Goal: Task Accomplishment & Management: Complete application form

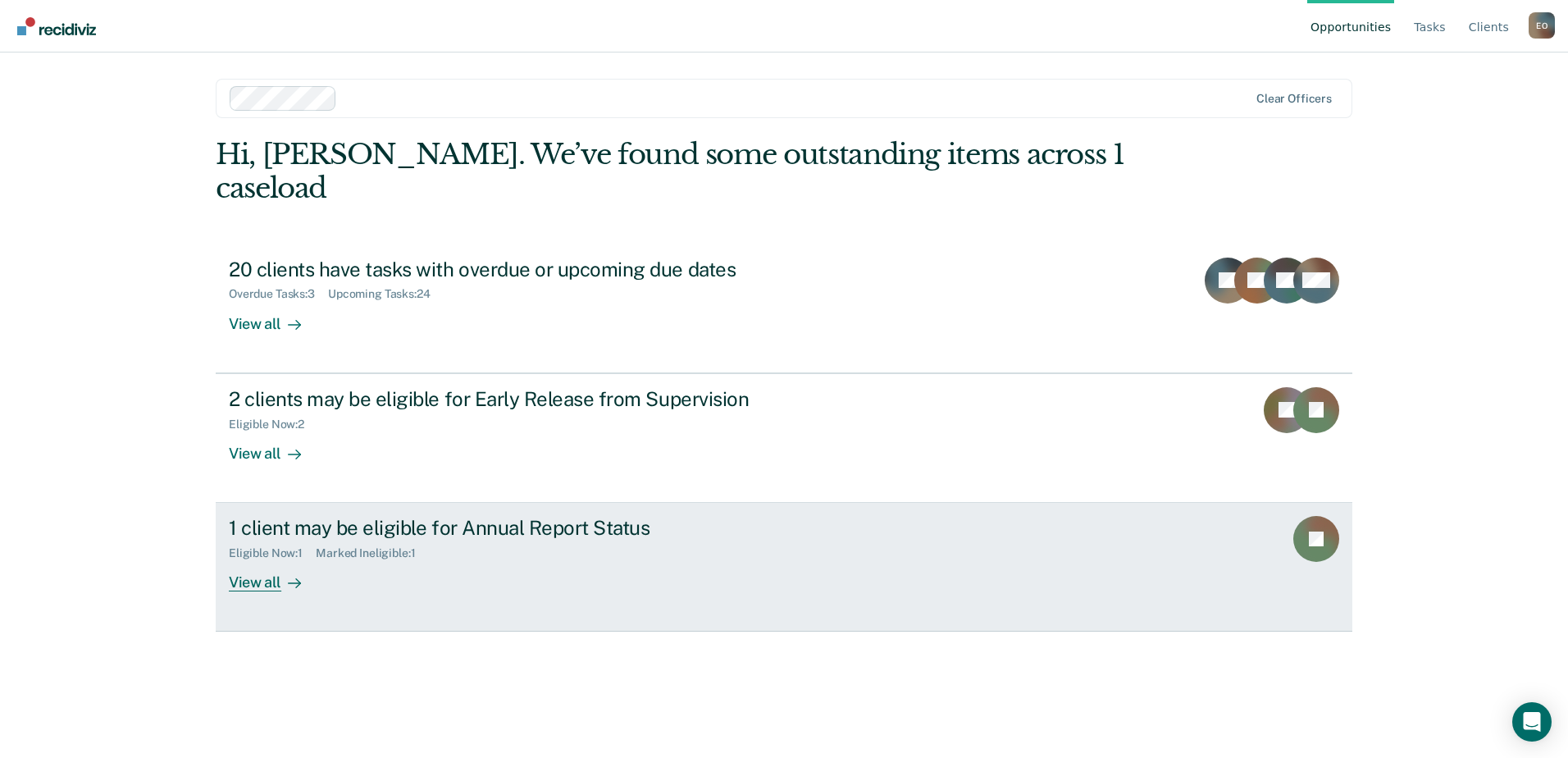
click at [489, 516] on div "1 client may be eligible for Annual Report Status" at bounding box center [517, 528] width 576 height 24
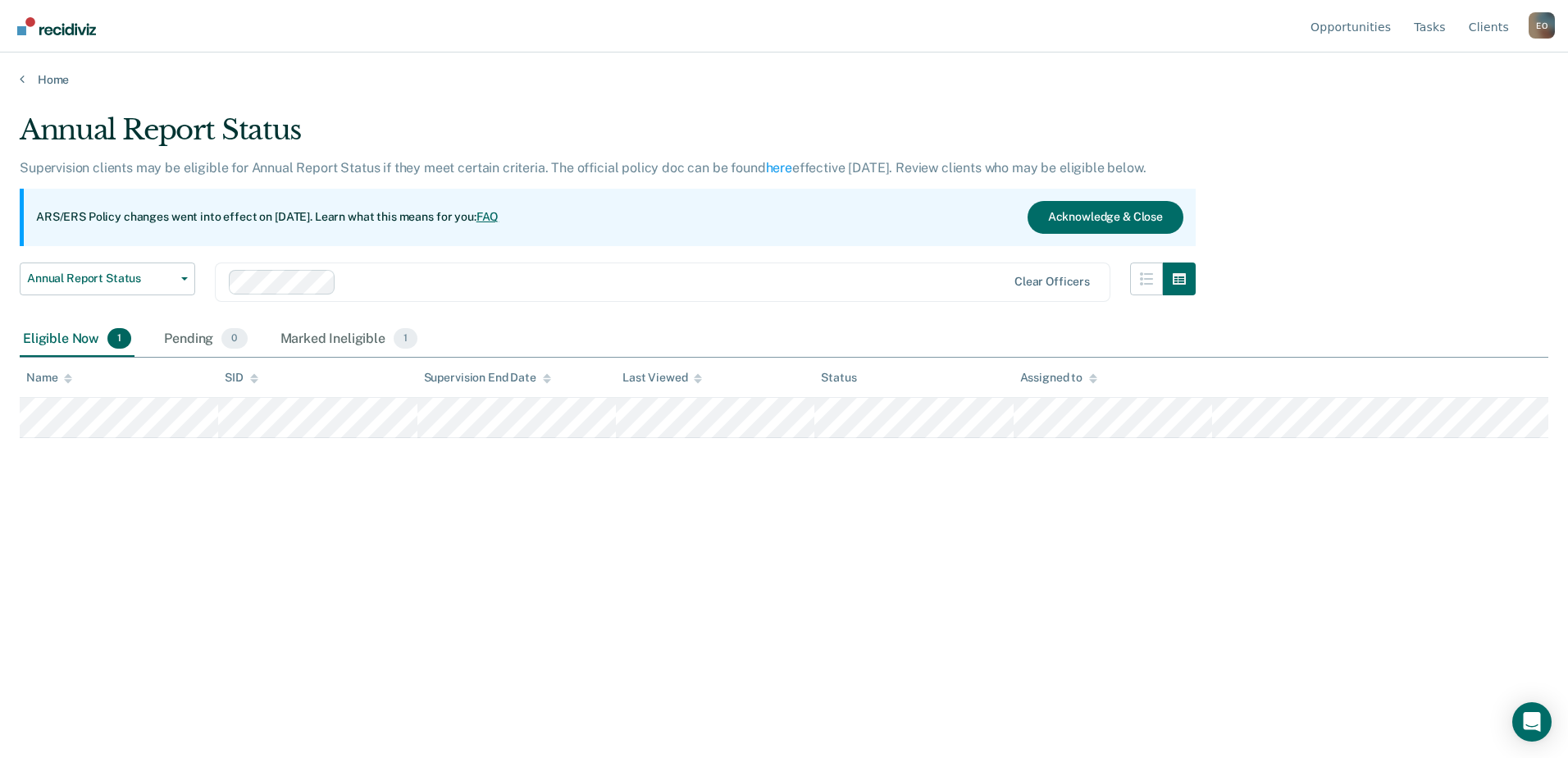
click at [484, 499] on div "Annual Report Status Supervision clients may be eligible for Annual Report Stat…" at bounding box center [784, 374] width 1529 height 522
click at [448, 552] on div "Annual Report Status Supervision clients may be eligible for Annual Report Stat…" at bounding box center [784, 374] width 1529 height 522
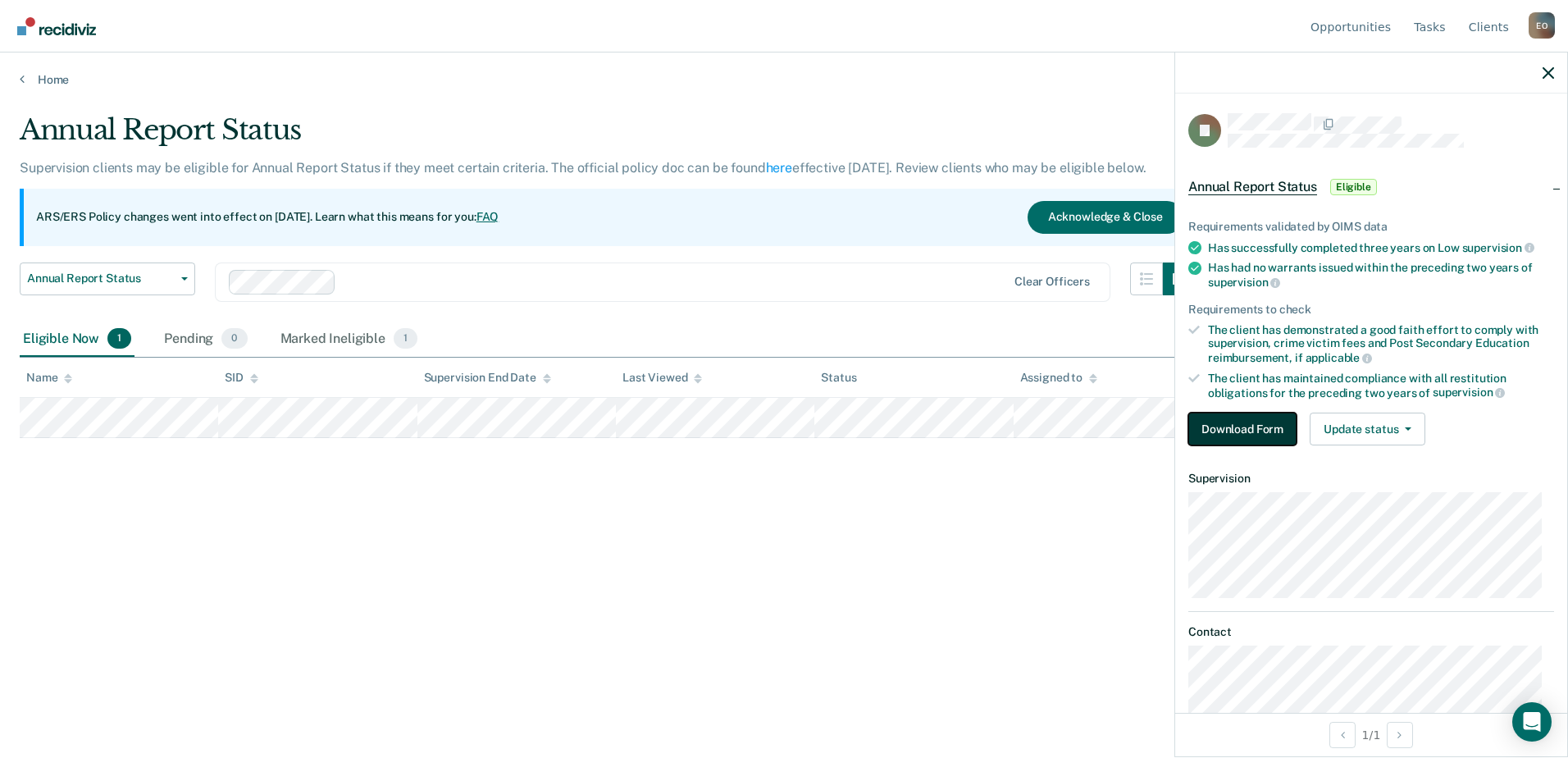
click at [1252, 428] on button "Download Form" at bounding box center [1242, 429] width 108 height 33
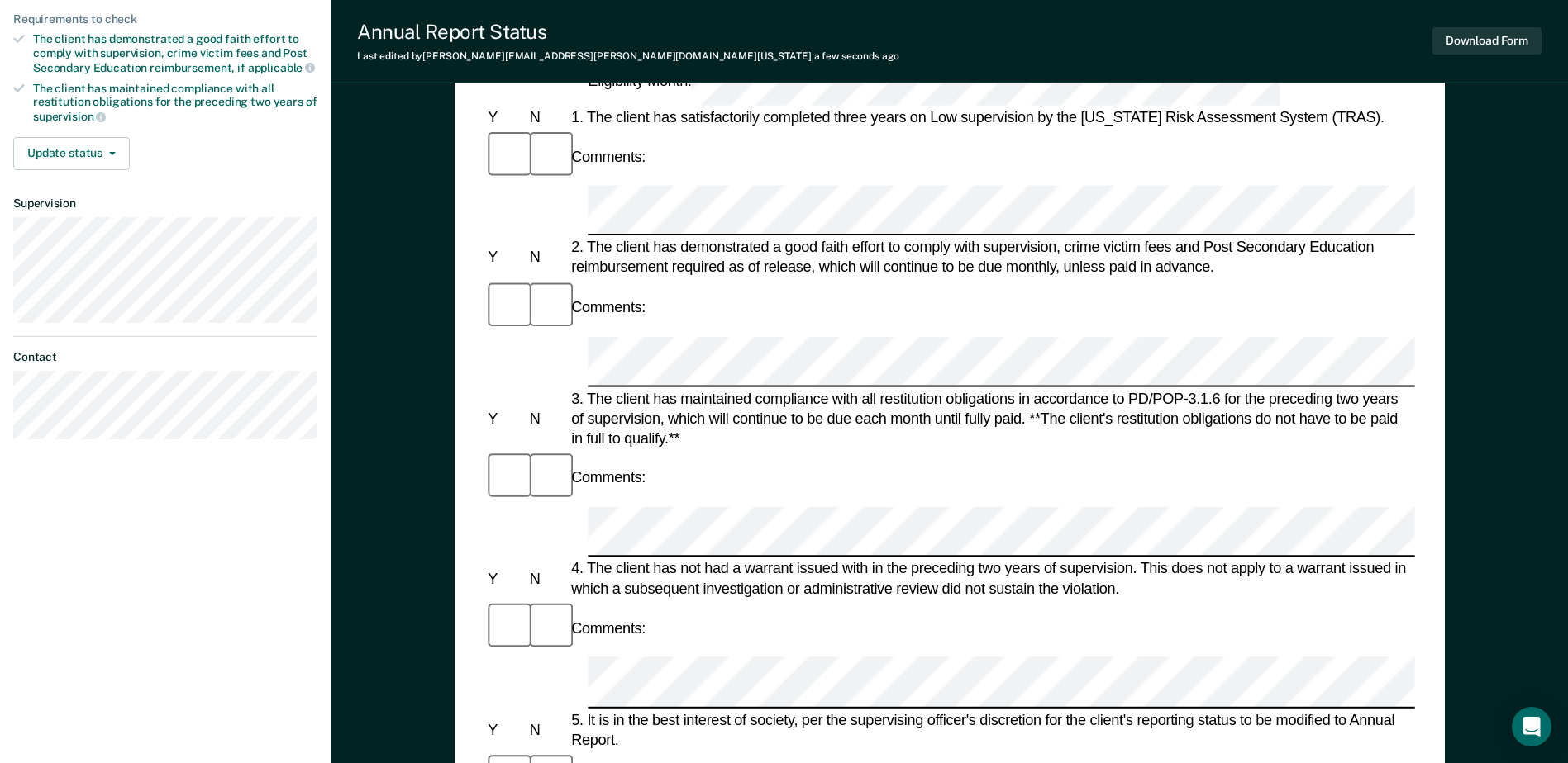
scroll to position [303, 0]
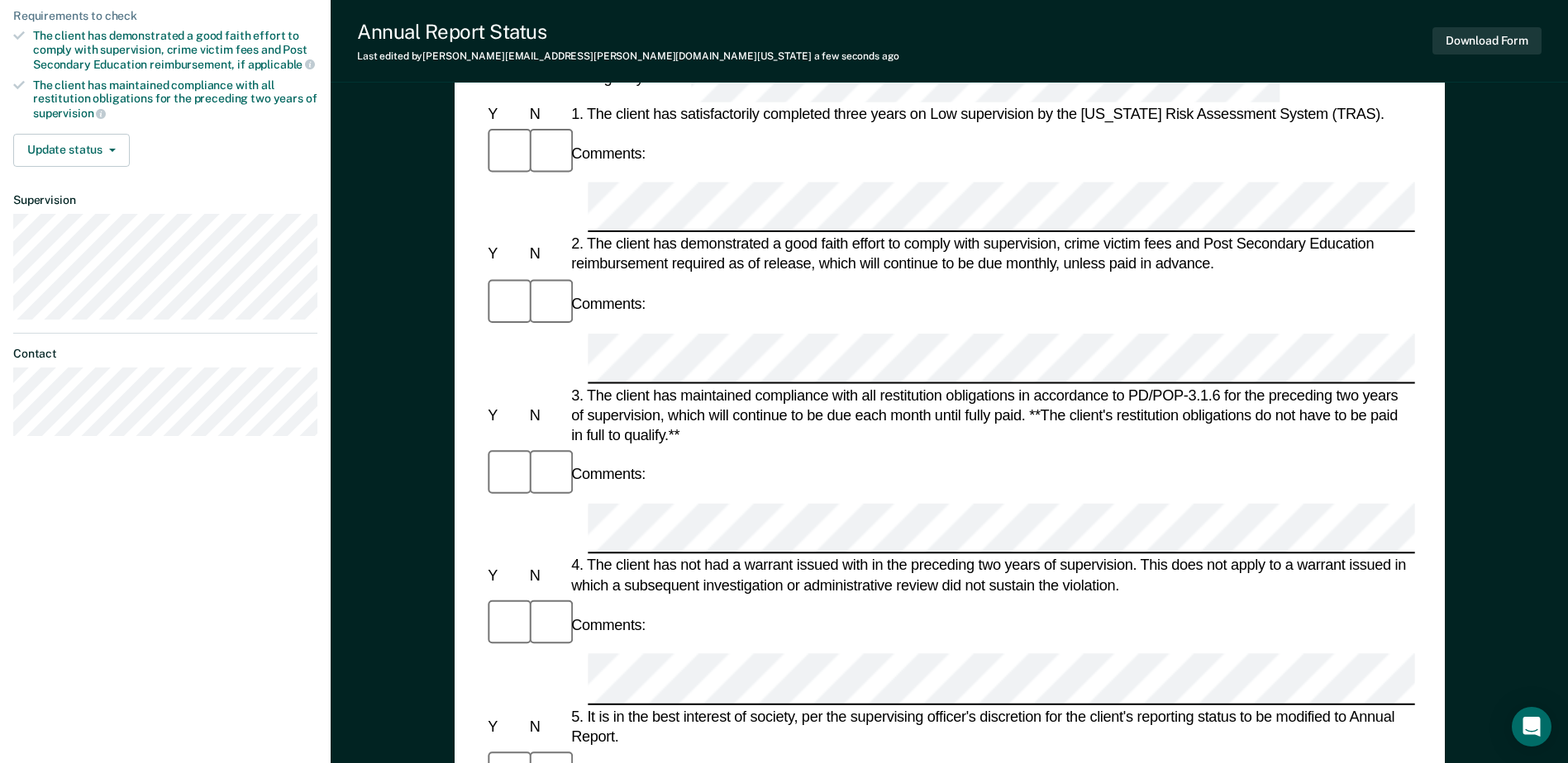
click at [111, 153] on button "Update status" at bounding box center [71, 151] width 117 height 33
click at [228, 177] on div "Requirements validated by OIMS data Has successfully completed three years on L…" at bounding box center [165, 32] width 331 height 295
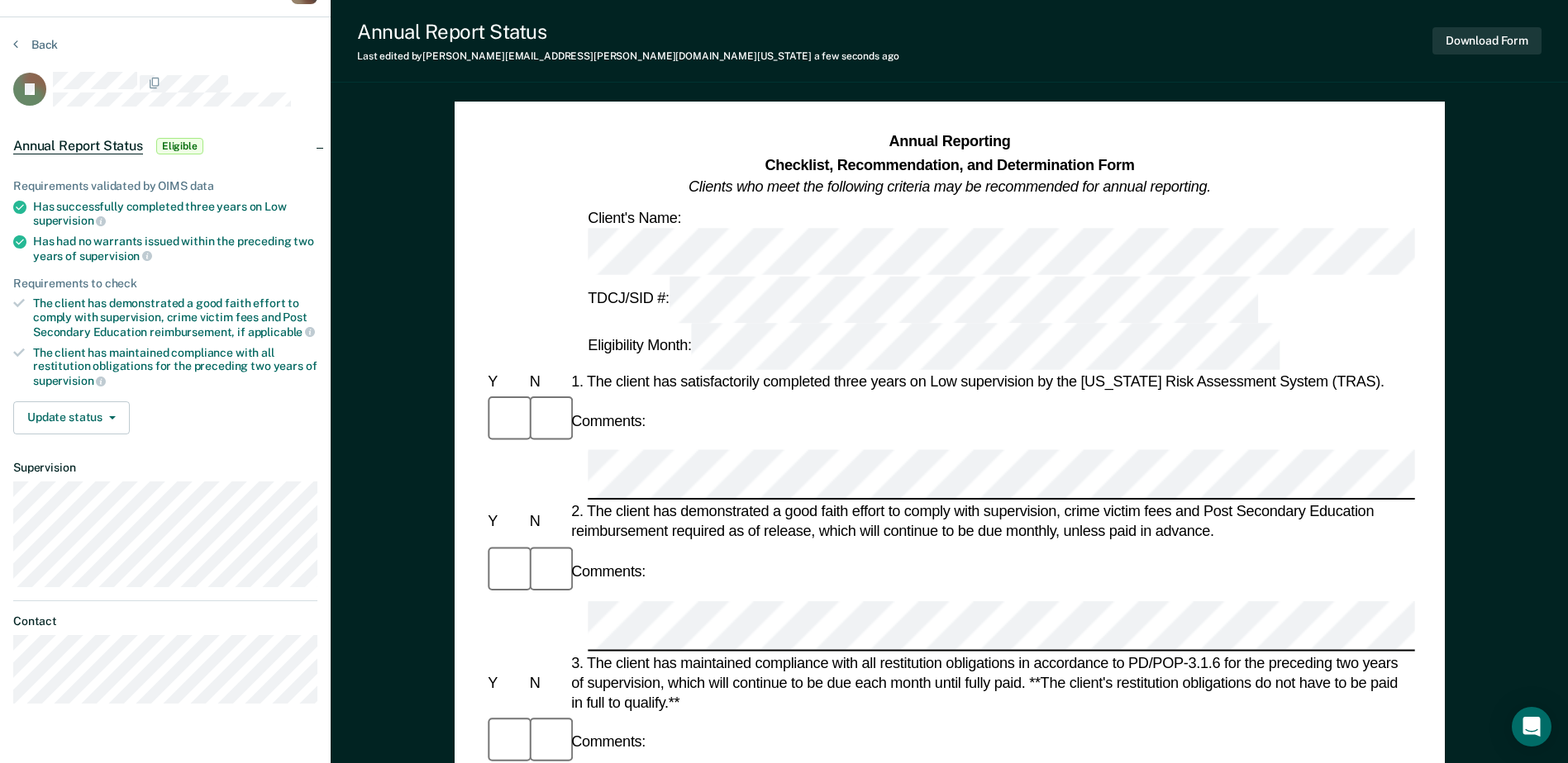
scroll to position [29, 0]
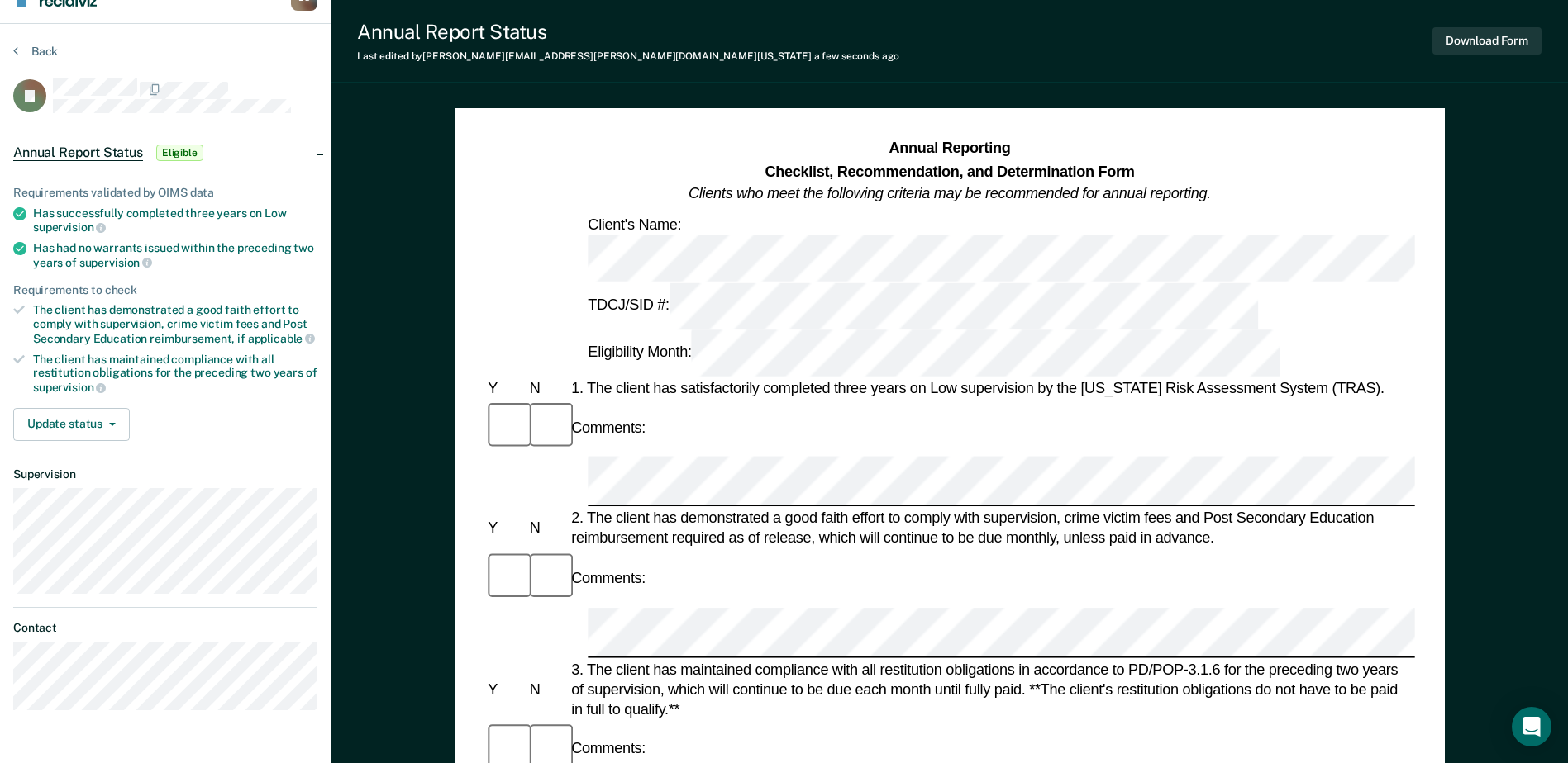
click at [185, 152] on span "Eligible" at bounding box center [180, 152] width 47 height 16
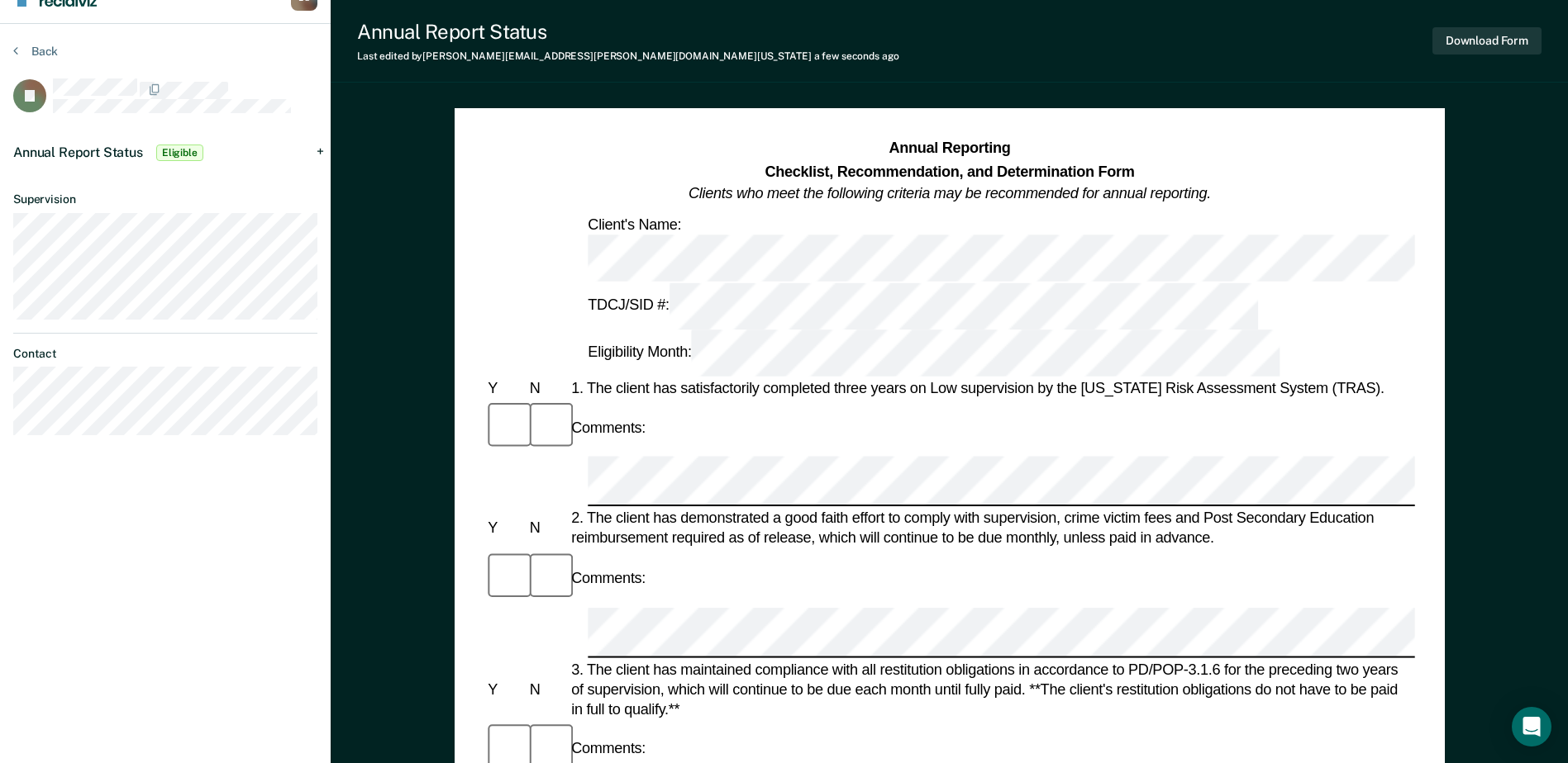
click at [185, 152] on span "Eligible" at bounding box center [180, 152] width 47 height 16
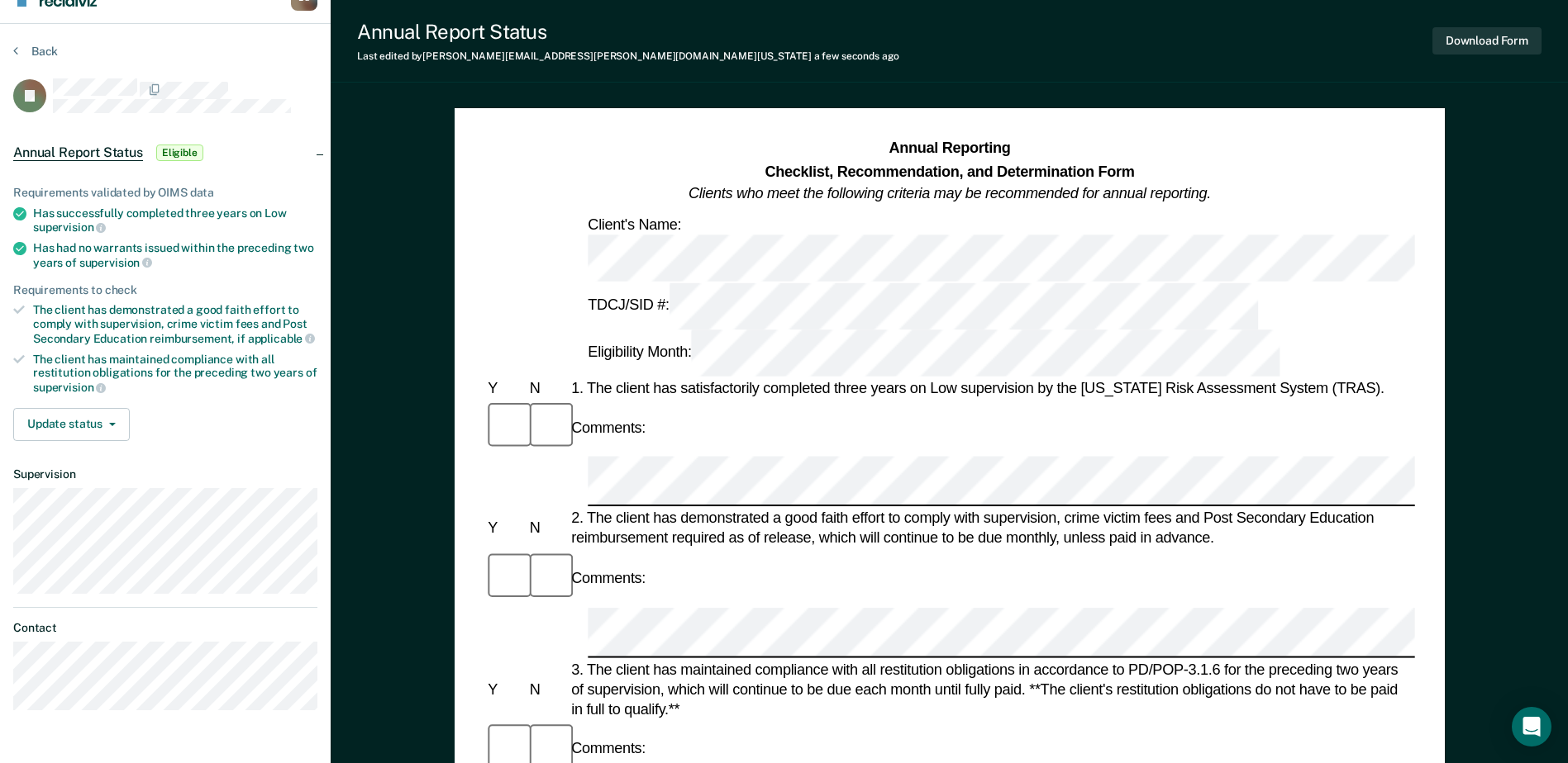
click at [191, 148] on span "Eligible" at bounding box center [180, 152] width 47 height 16
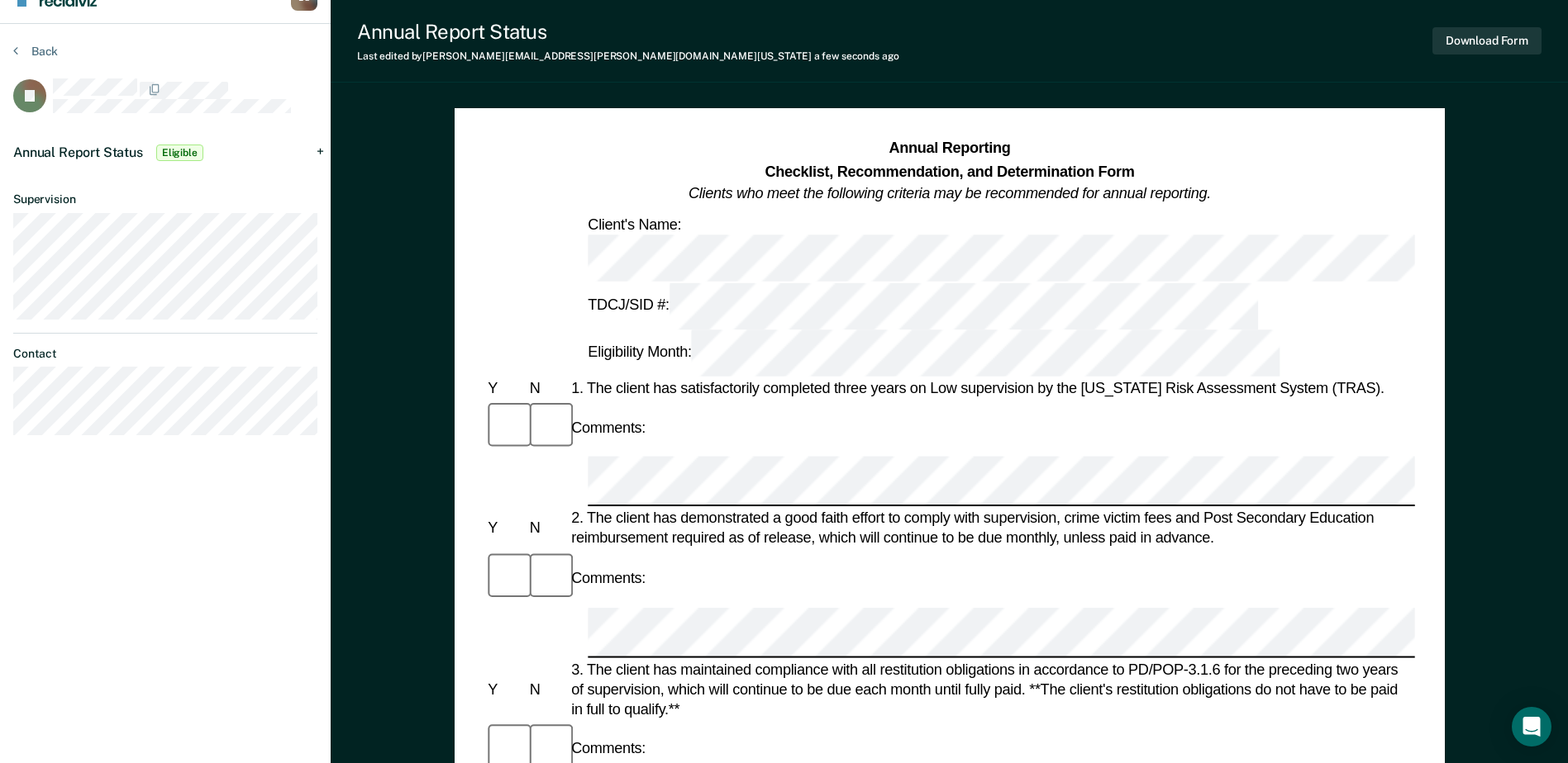
click at [191, 149] on span "Eligible" at bounding box center [180, 152] width 47 height 16
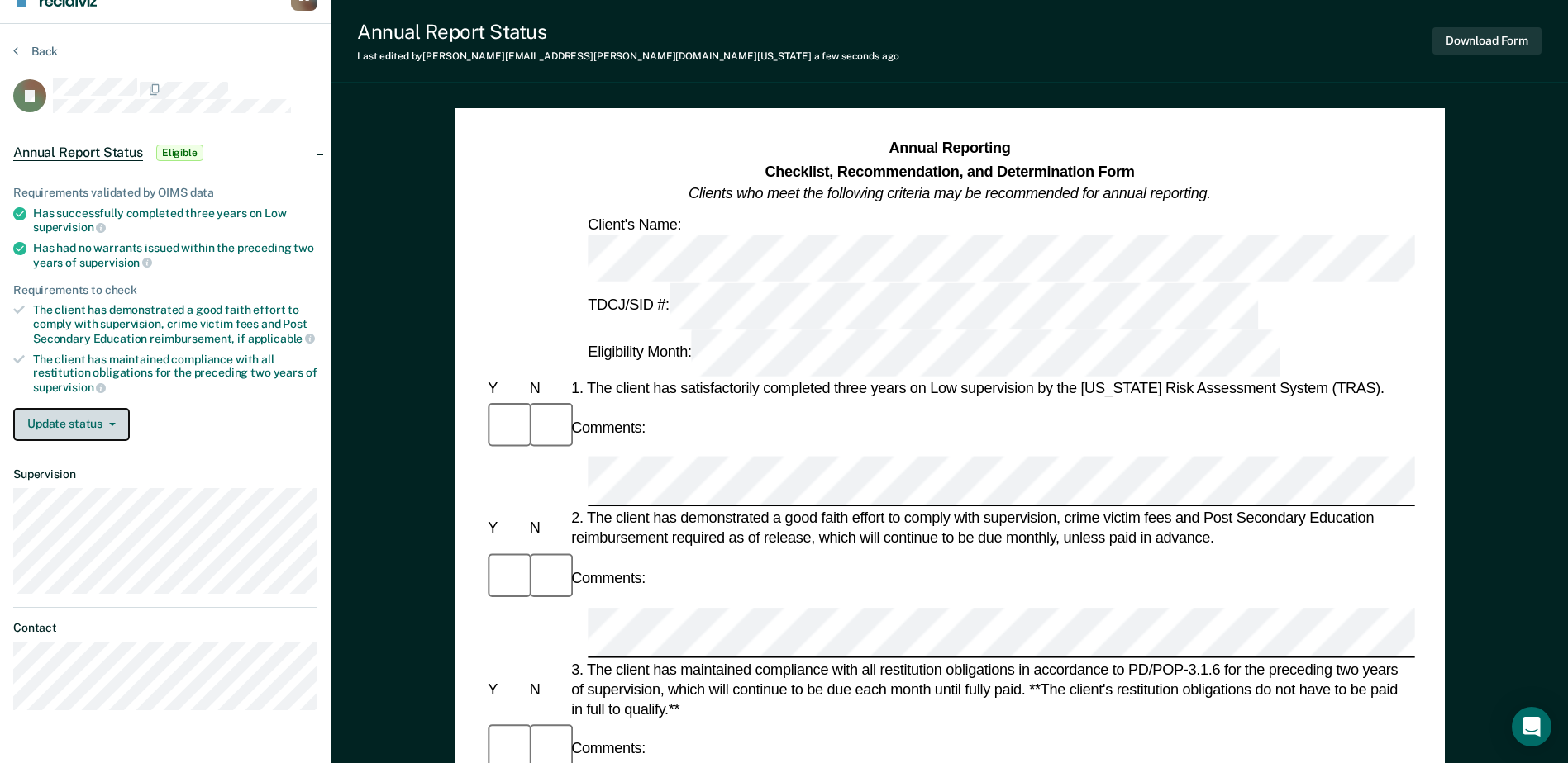
click at [111, 423] on icon "button" at bounding box center [111, 424] width 6 height 4
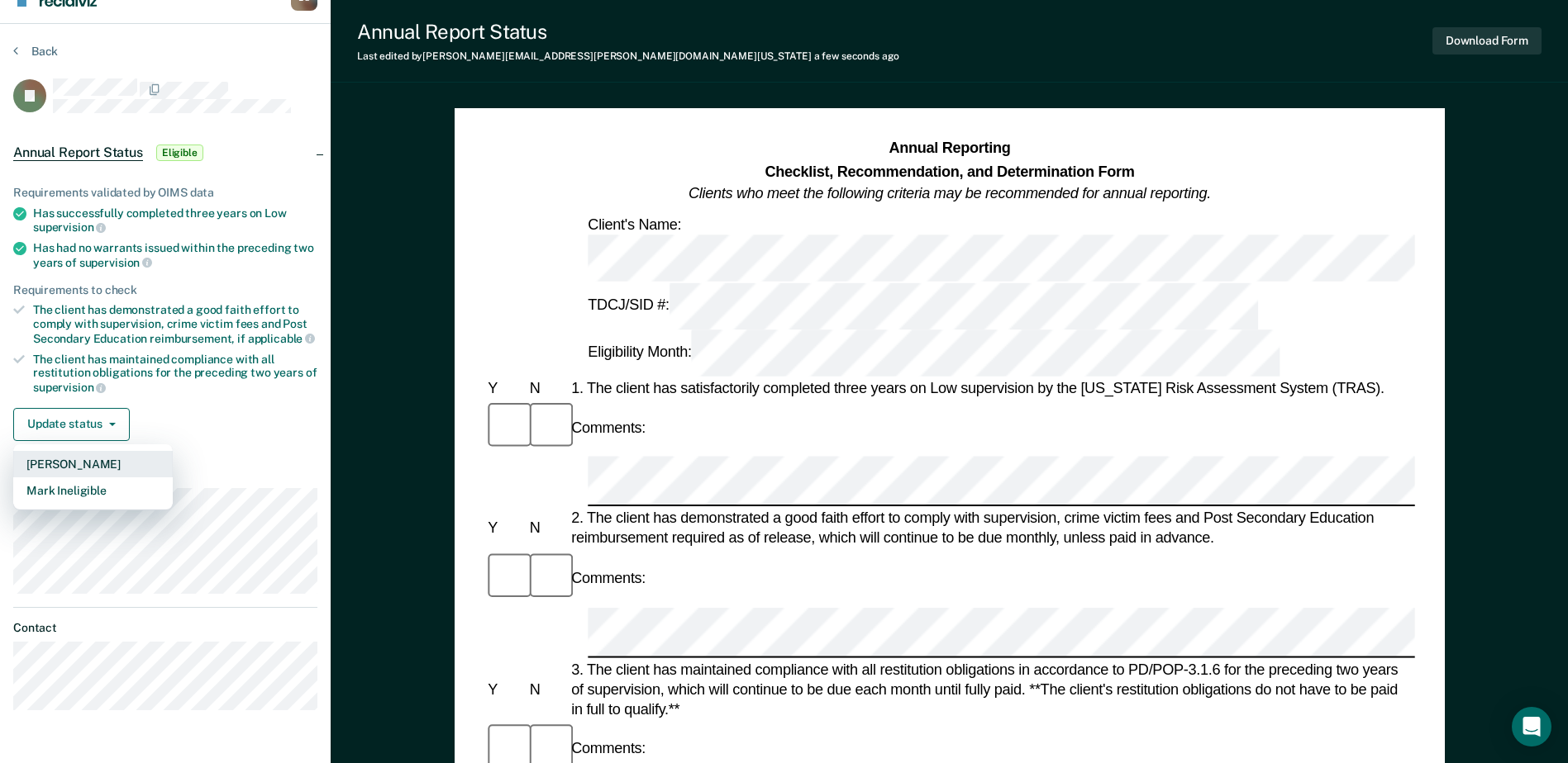
click at [100, 459] on button "[PERSON_NAME]" at bounding box center [92, 464] width 160 height 26
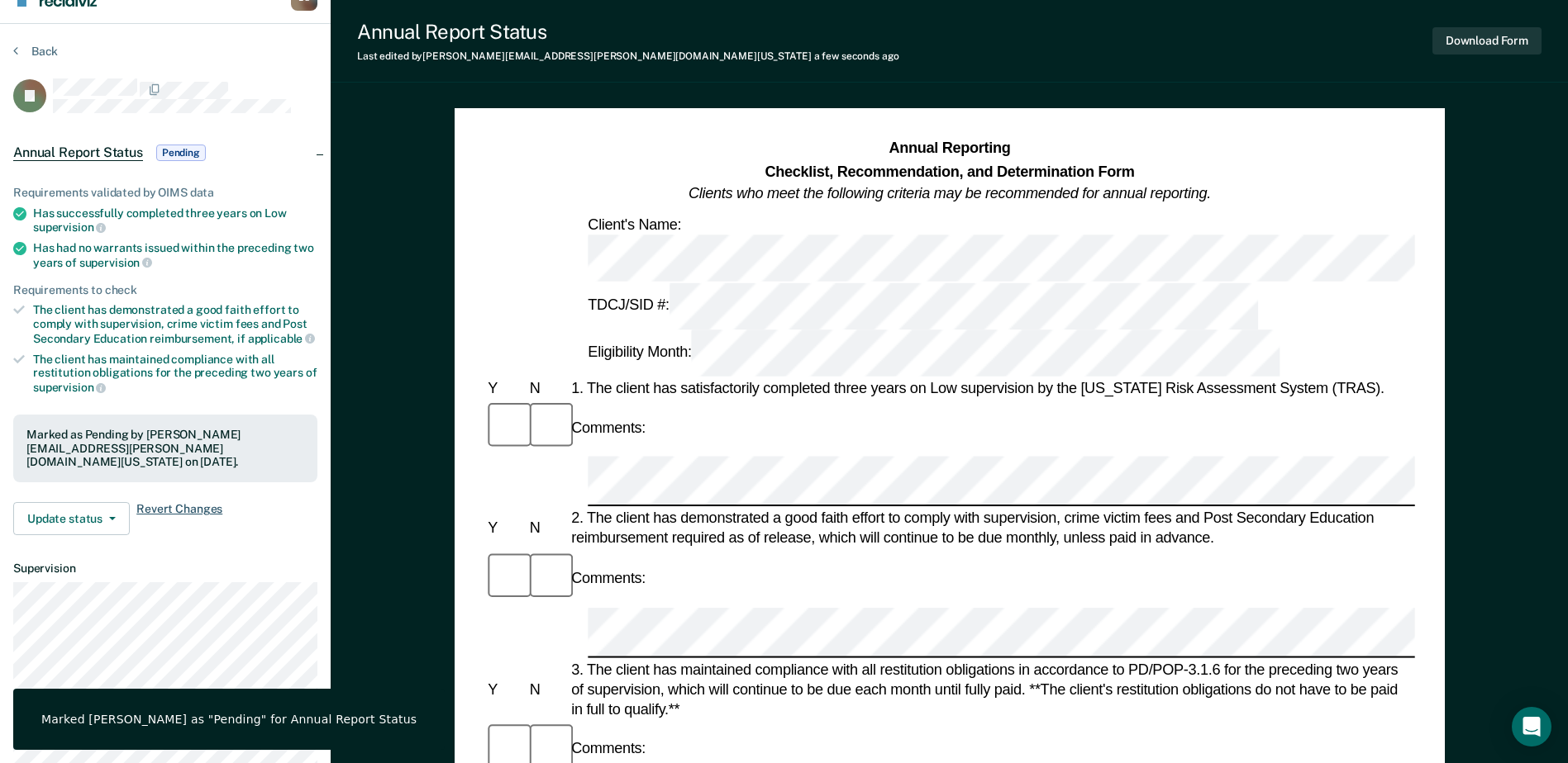
click at [151, 502] on span "Revert Changes" at bounding box center [179, 518] width 86 height 33
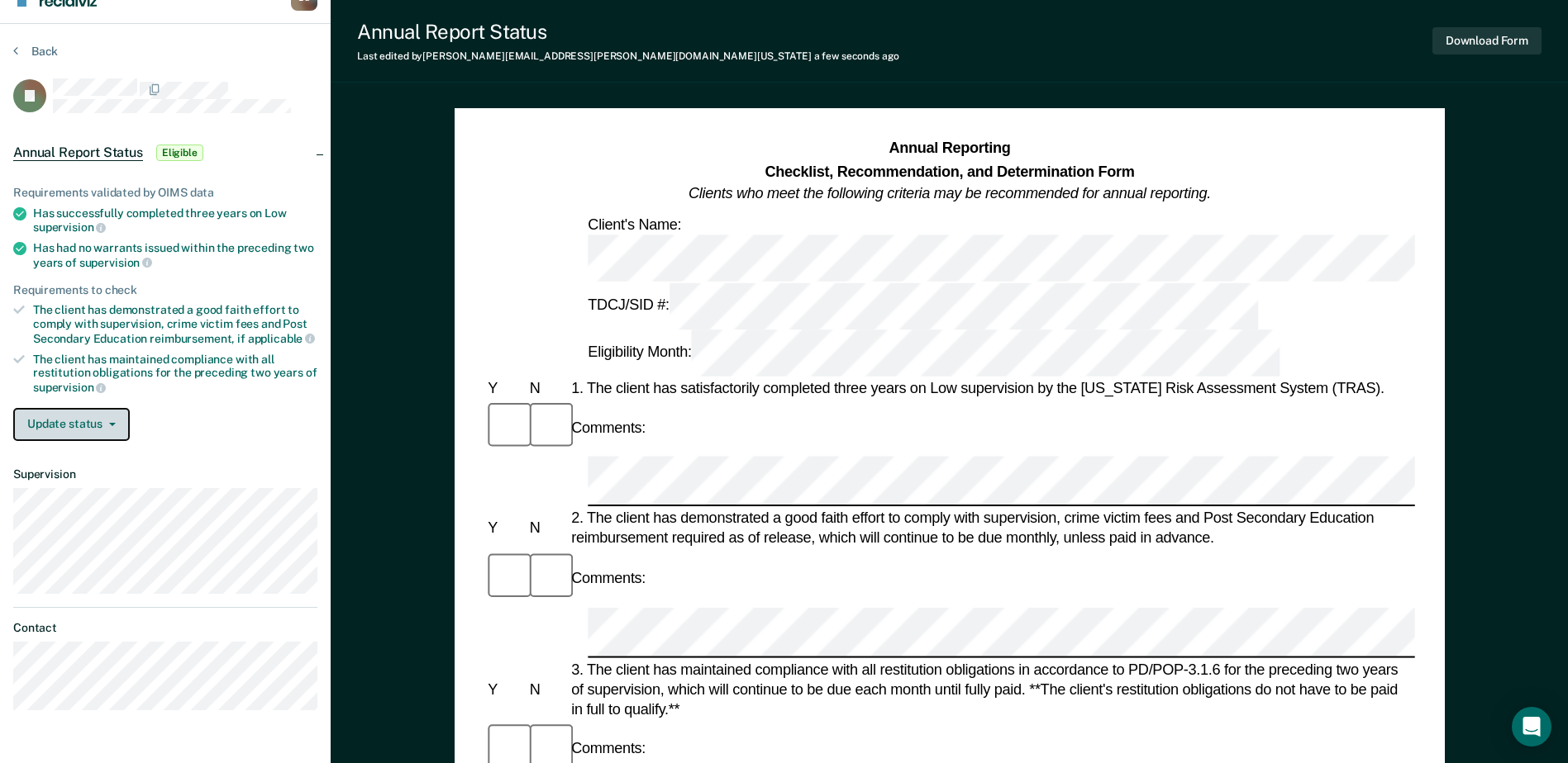
click at [110, 423] on icon "button" at bounding box center [111, 424] width 6 height 4
click at [166, 413] on div "Update status [PERSON_NAME] Mark Ineligible" at bounding box center [164, 424] width 304 height 33
click at [110, 418] on button "Update status" at bounding box center [71, 424] width 117 height 33
click at [153, 414] on div "Update status [PERSON_NAME] Mark Ineligible" at bounding box center [164, 424] width 304 height 33
click at [114, 423] on icon "button" at bounding box center [111, 424] width 6 height 4
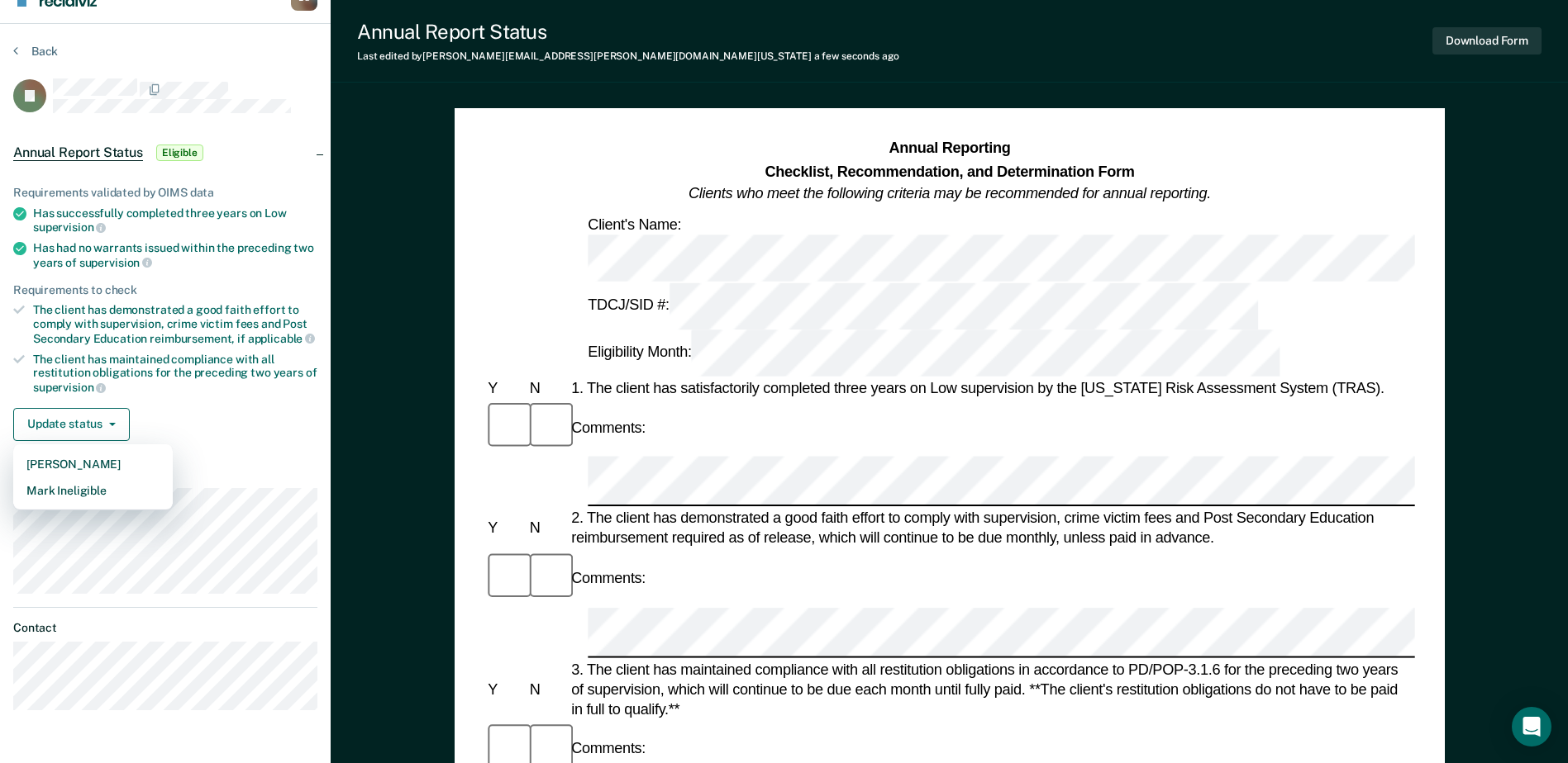
click at [235, 409] on div "Update status [PERSON_NAME] Mark Ineligible" at bounding box center [164, 424] width 304 height 33
click at [170, 422] on div "Update status [PERSON_NAME] Mark Ineligible" at bounding box center [164, 424] width 304 height 33
click at [110, 425] on button "Update status" at bounding box center [71, 424] width 117 height 33
click at [208, 430] on div "Update status [PERSON_NAME] Mark Ineligible" at bounding box center [164, 424] width 304 height 33
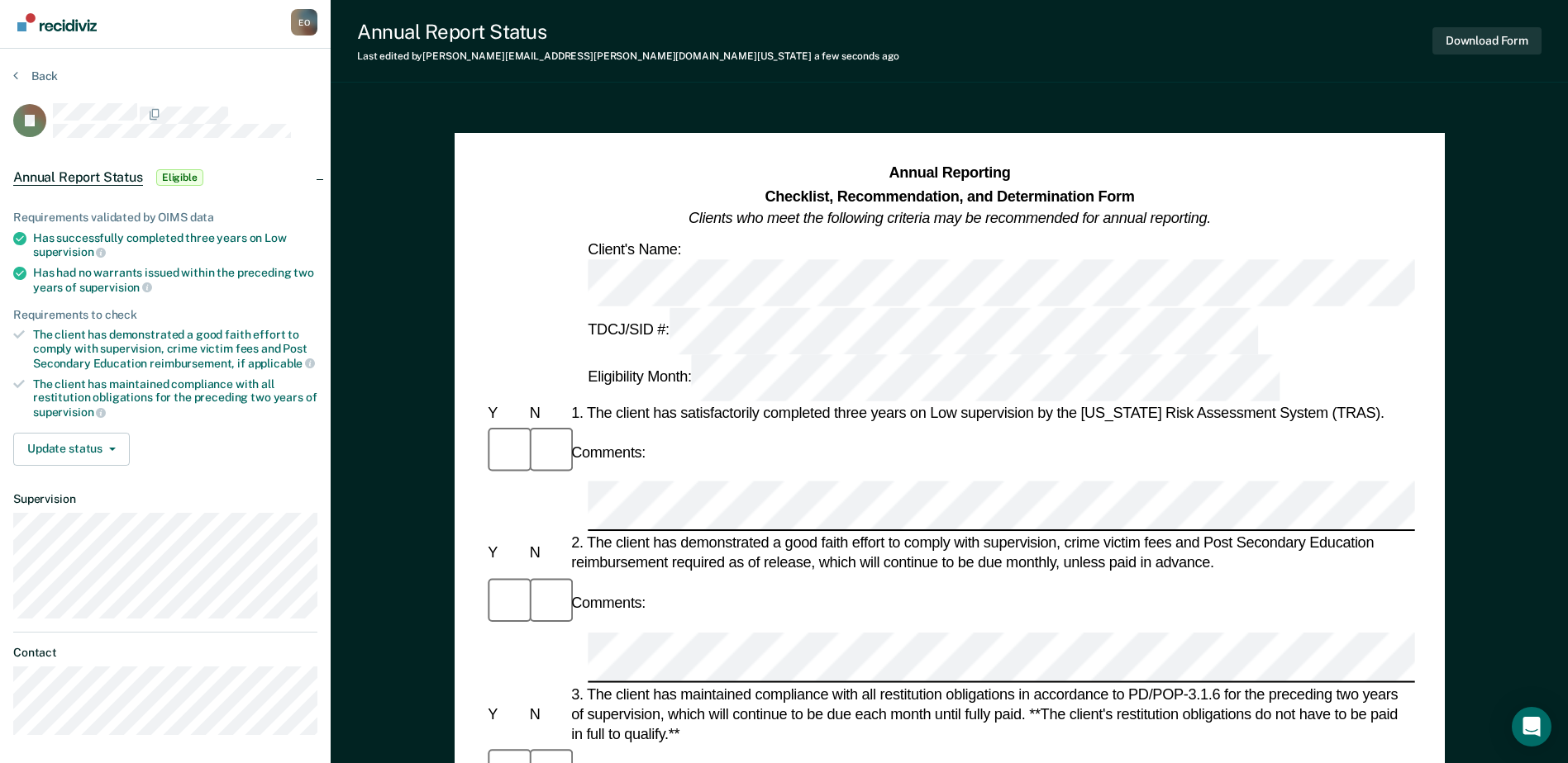
scroll to position [0, 0]
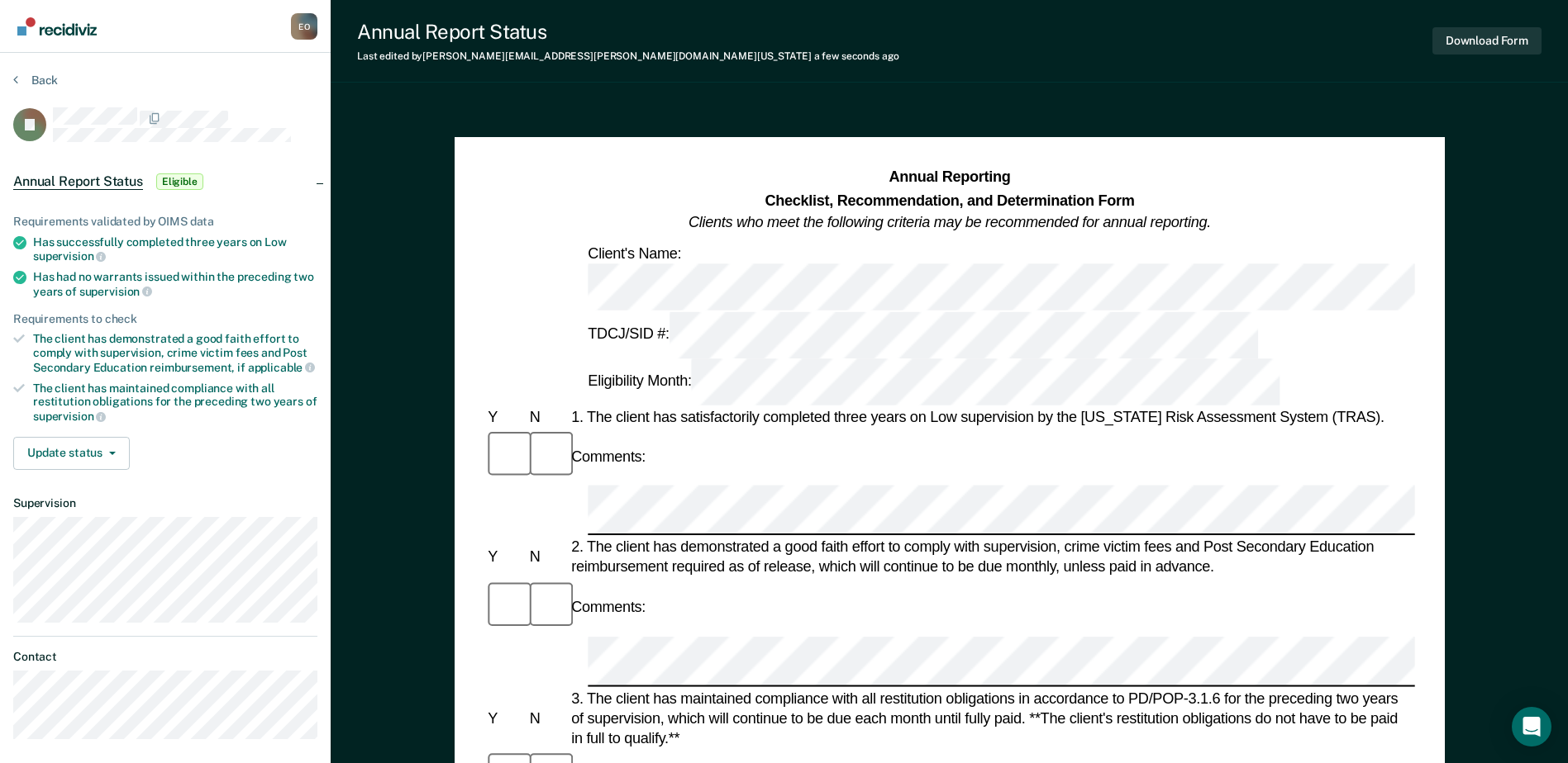
click at [184, 178] on span "Eligible" at bounding box center [180, 182] width 47 height 16
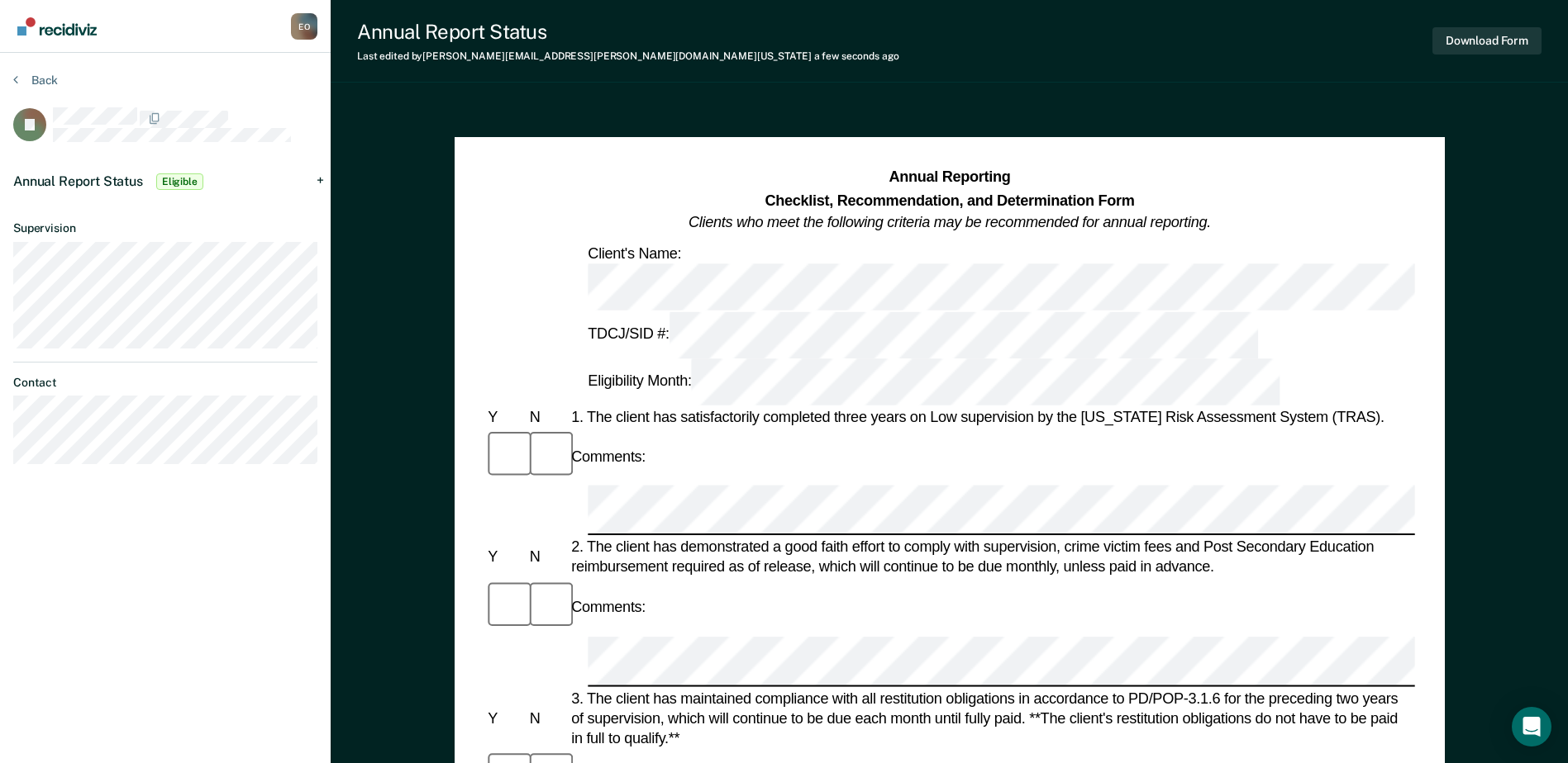
click at [187, 181] on span "Eligible" at bounding box center [180, 182] width 47 height 16
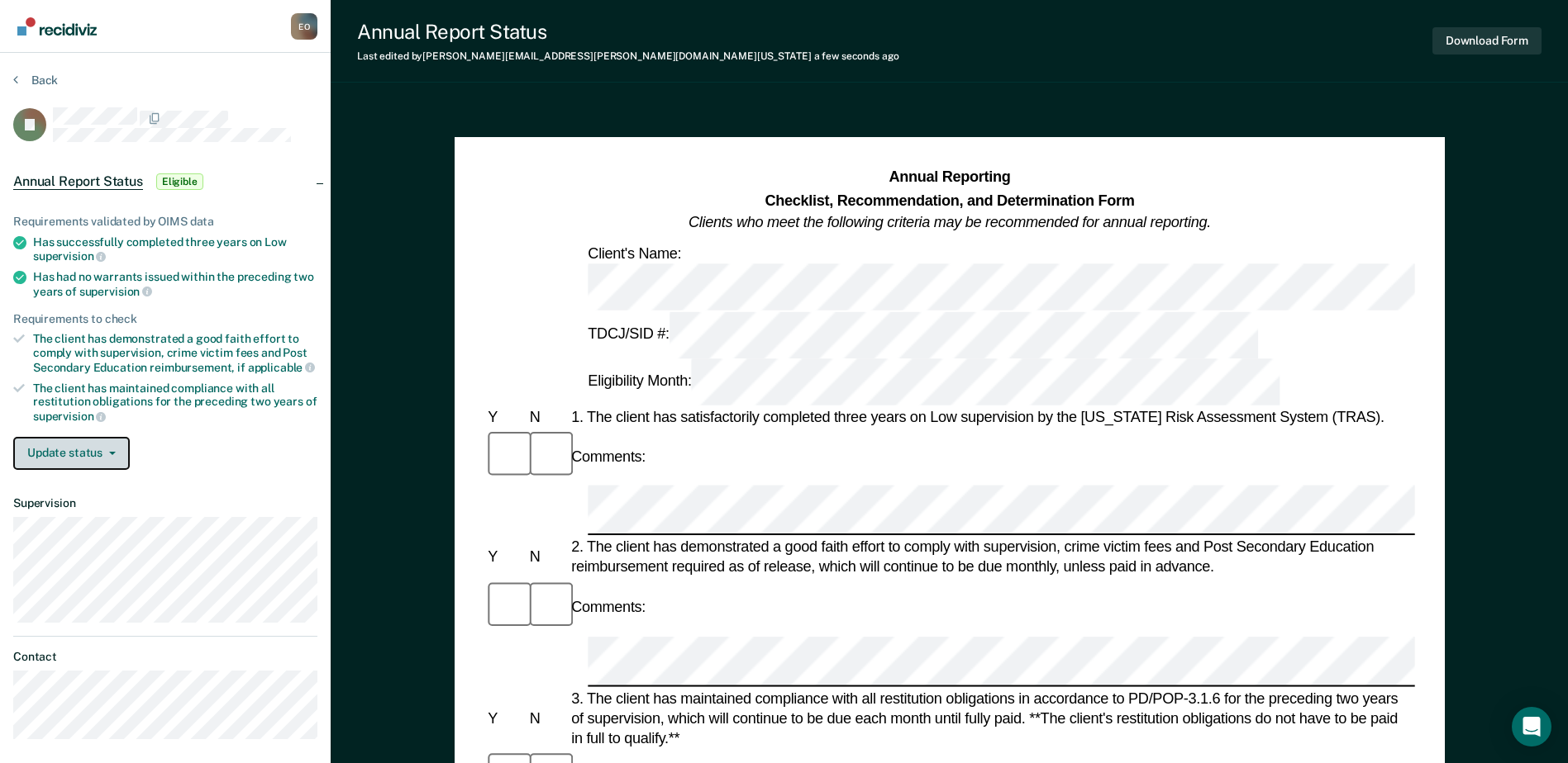
click at [117, 450] on button "Update status" at bounding box center [71, 454] width 117 height 33
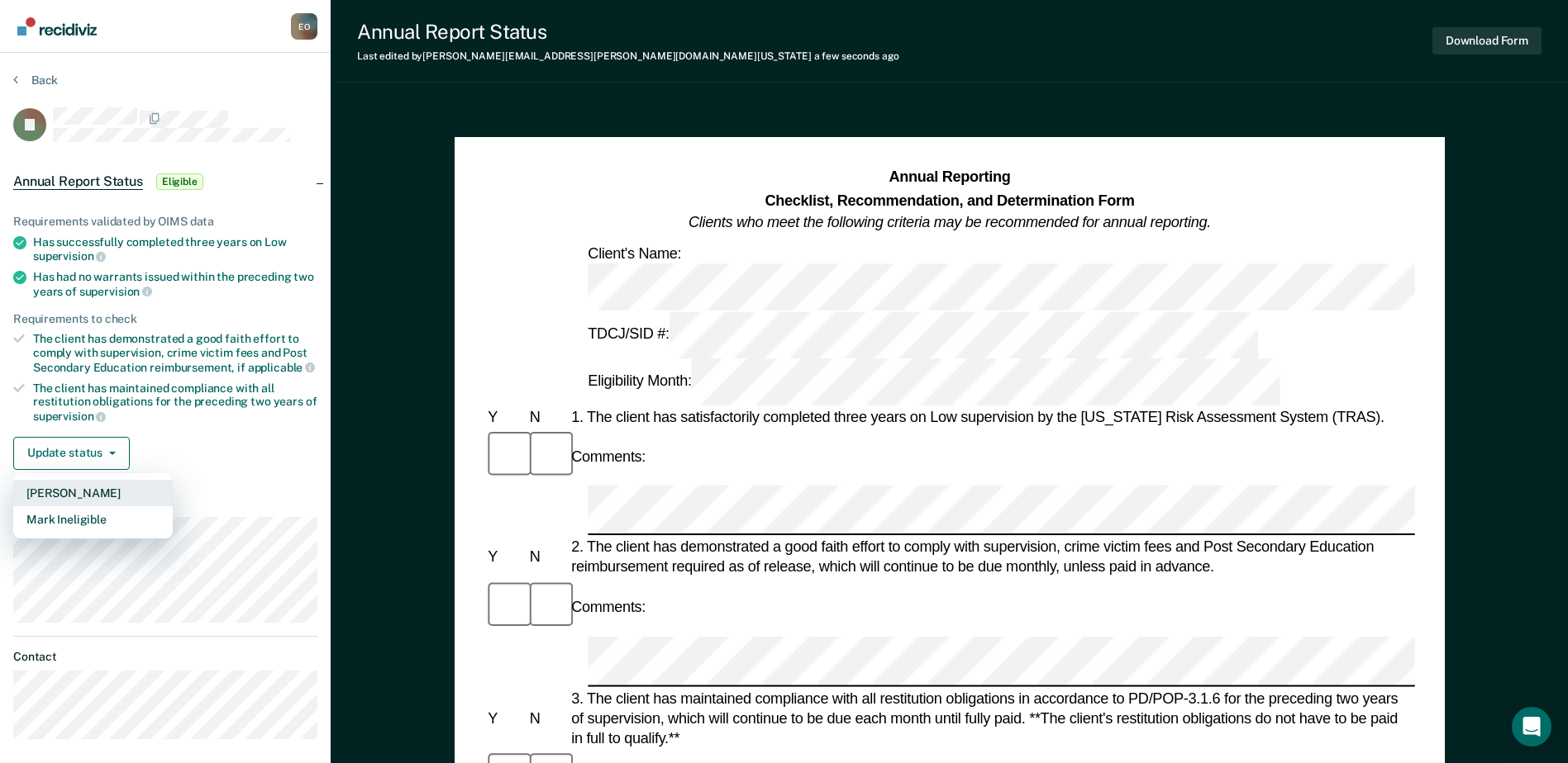
click at [92, 487] on button "[PERSON_NAME]" at bounding box center [92, 493] width 160 height 26
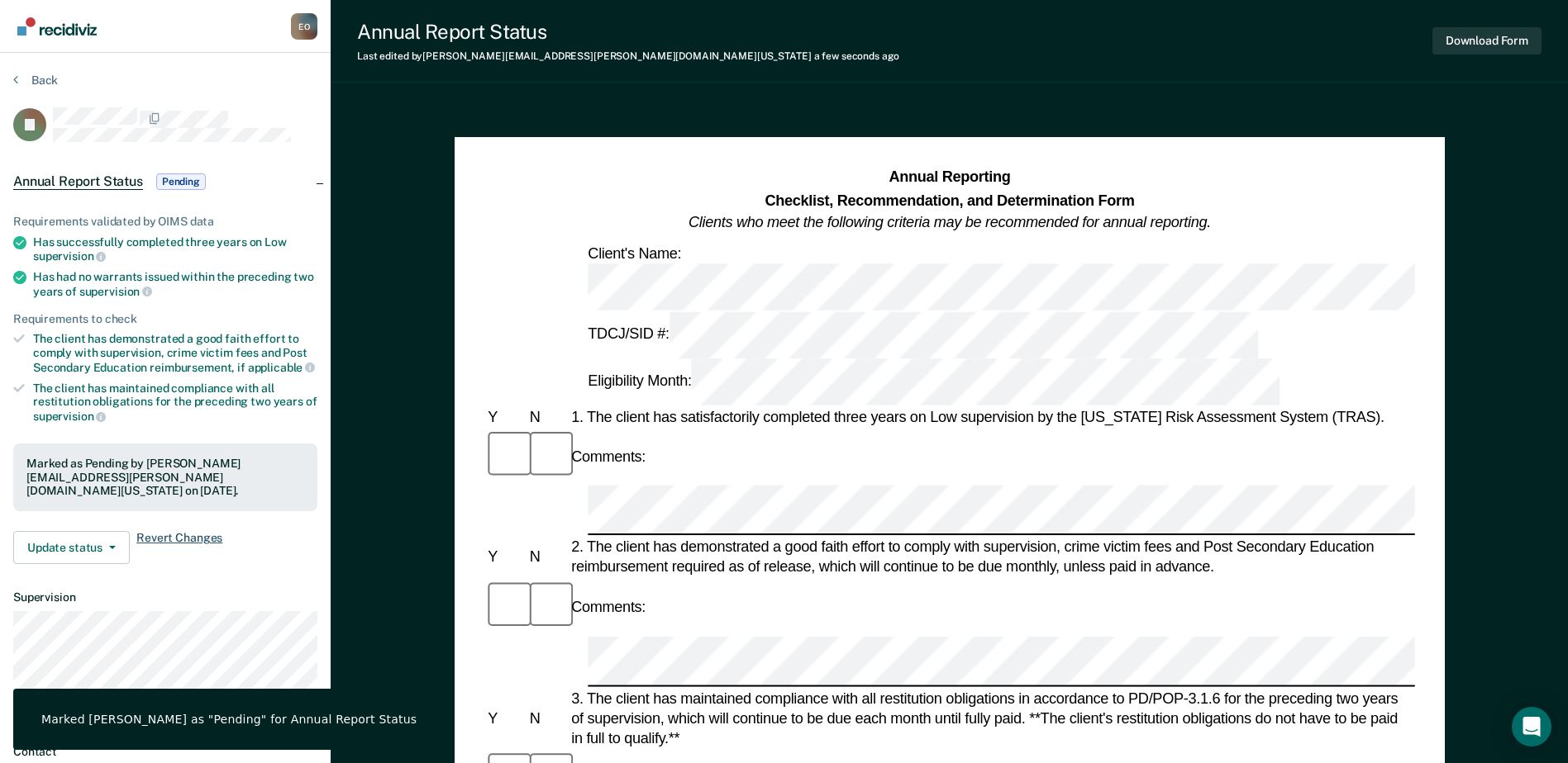
click at [177, 531] on span "Revert Changes" at bounding box center [179, 548] width 86 height 33
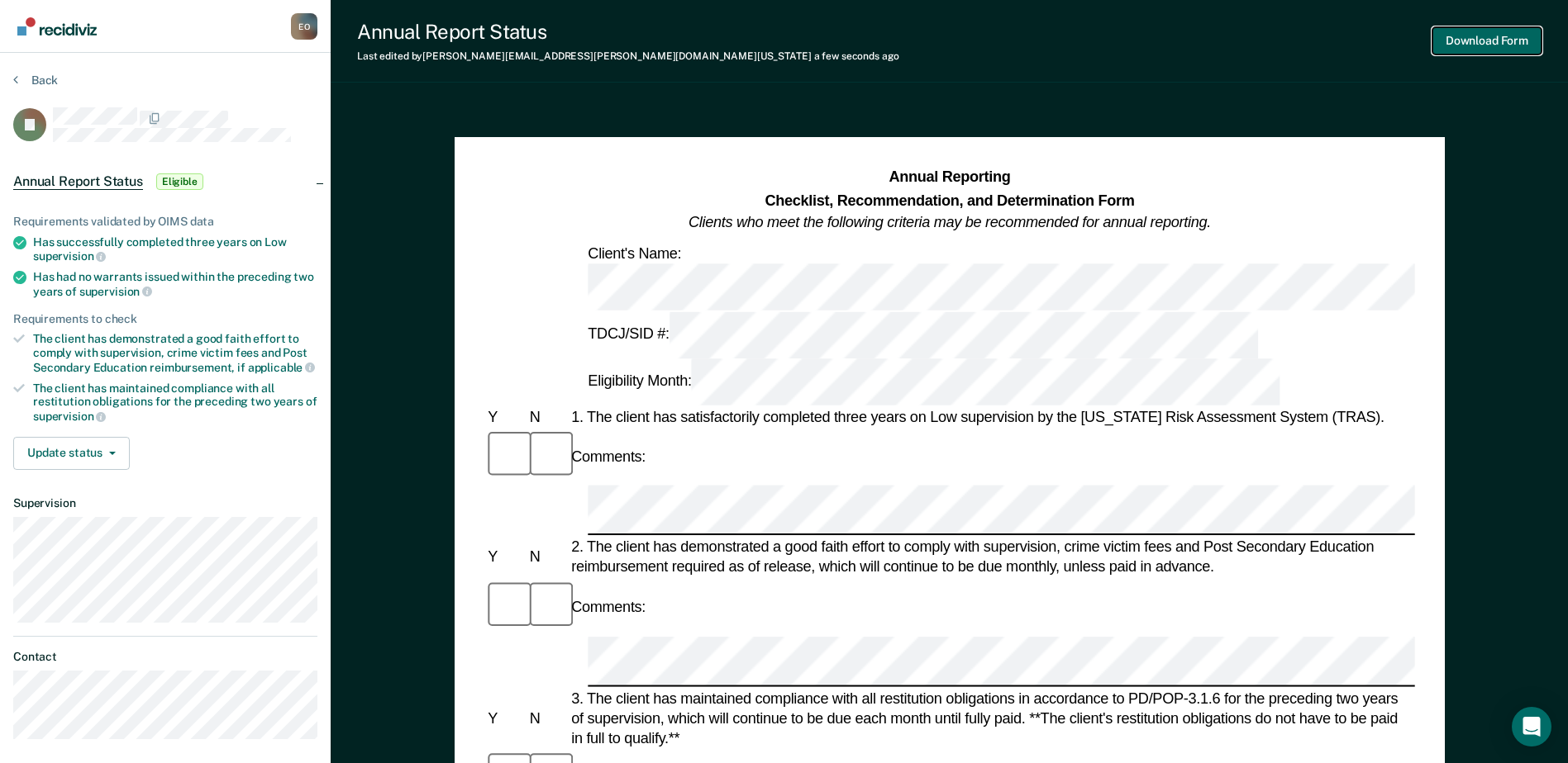
click at [1484, 47] on button "Download Form" at bounding box center [1486, 41] width 109 height 27
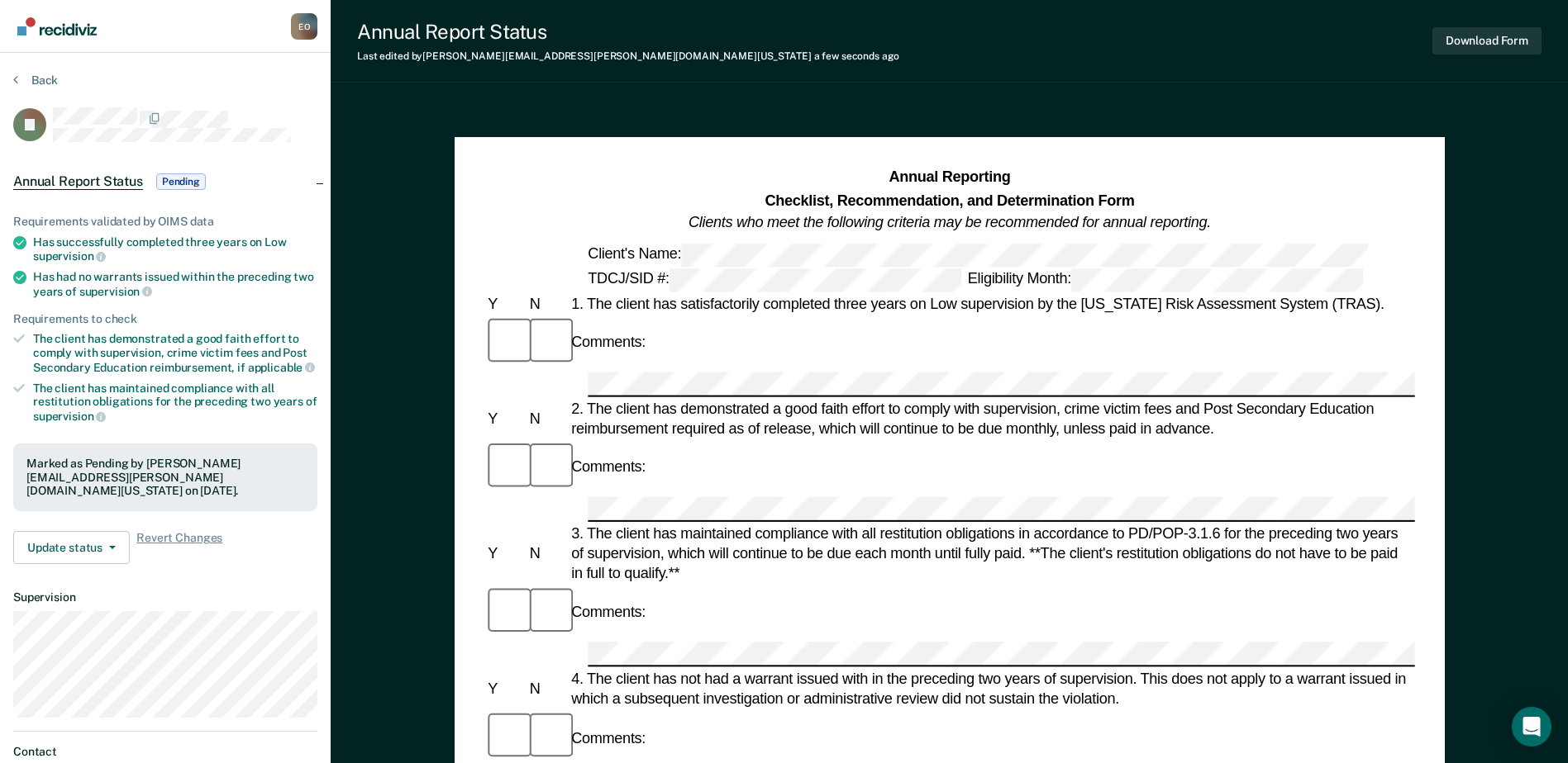
click at [1185, 57] on div "Annual Report Status Last edited by [PERSON_NAME][EMAIL_ADDRESS][PERSON_NAME][D…" at bounding box center [949, 41] width 1237 height 83
click at [89, 531] on button "Update status" at bounding box center [71, 548] width 117 height 33
click at [282, 683] on article "TJ Annual Report Status Pending Requirements validated by OIMS data Has success…" at bounding box center [164, 471] width 304 height 726
click at [80, 30] on img "Go to Recidiviz Home" at bounding box center [57, 26] width 79 height 18
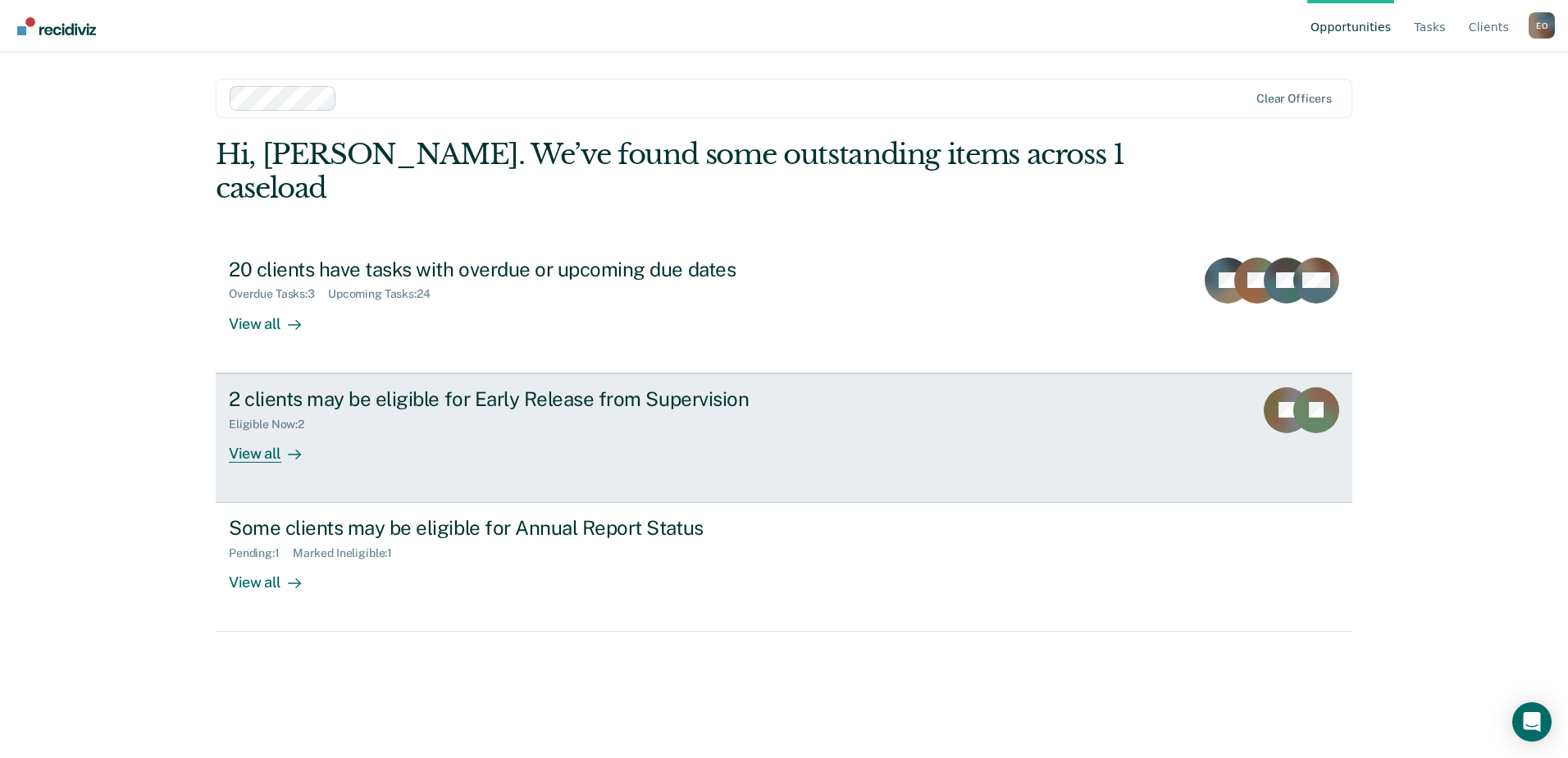
click at [322, 422] on div "2 clients may be eligible for Early Release from Supervision Eligible Now : 2 V…" at bounding box center [537, 424] width 615 height 75
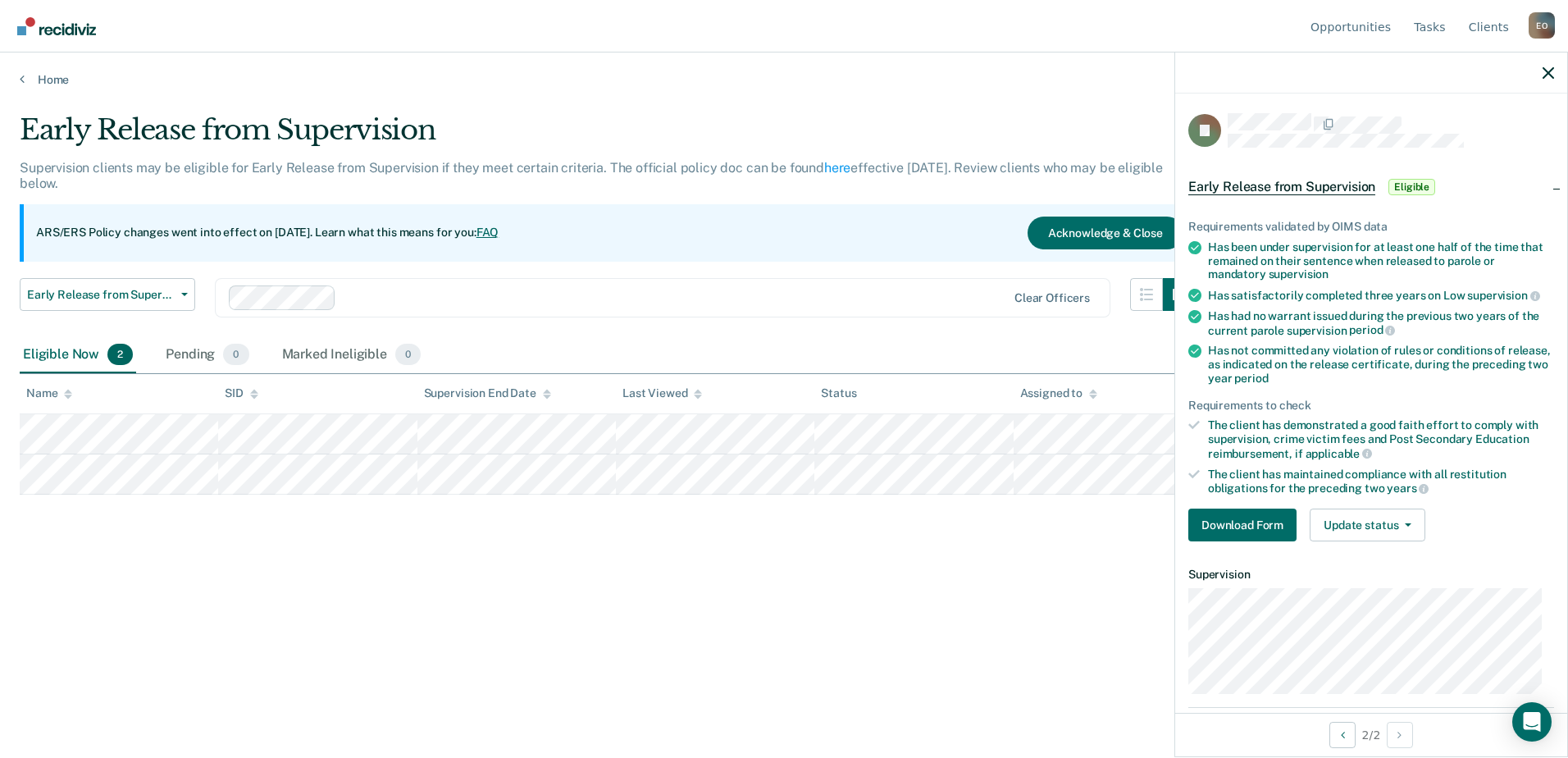
click at [502, 673] on div "Early Release from Supervision Supervision clients may be eligible for Early Re…" at bounding box center [784, 401] width 1529 height 575
click at [324, 587] on div "Early Release from Supervision Supervision clients may be eligible for Early Re…" at bounding box center [784, 374] width 1529 height 522
click at [482, 592] on div "Early Release from Supervision Supervision clients may be eligible for Early Re…" at bounding box center [784, 374] width 1529 height 522
click at [607, 577] on div "Early Release from Supervision Supervision clients may be eligible for Early Re…" at bounding box center [784, 374] width 1529 height 522
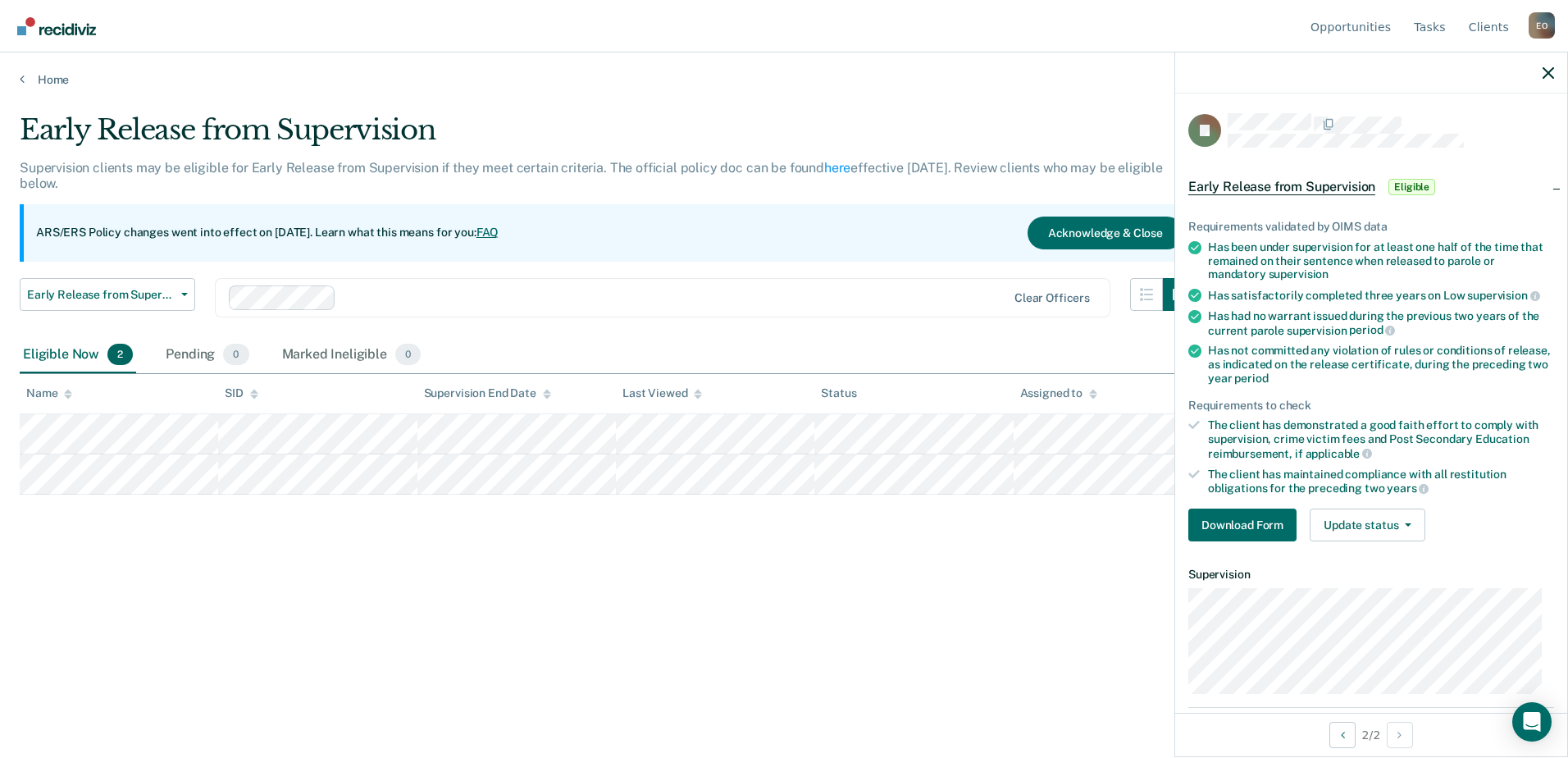
click at [578, 582] on div "Early Release from Supervision Supervision clients may be eligible for Early Re…" at bounding box center [784, 374] width 1529 height 522
click at [65, 30] on img "Go to Recidiviz Home" at bounding box center [56, 26] width 79 height 18
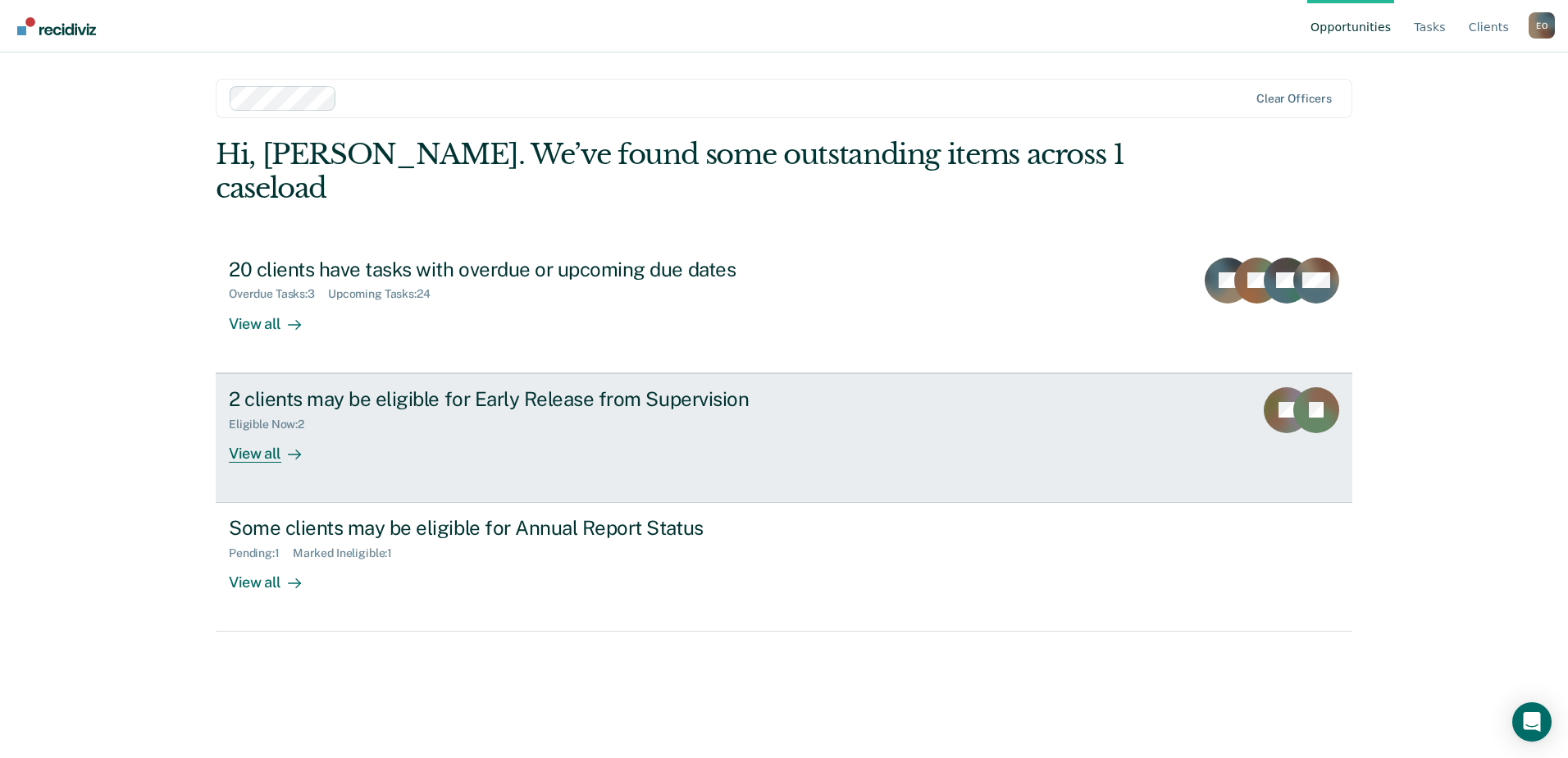
click at [429, 387] on div "2 clients may be eligible for Early Release from Supervision" at bounding box center [517, 399] width 576 height 24
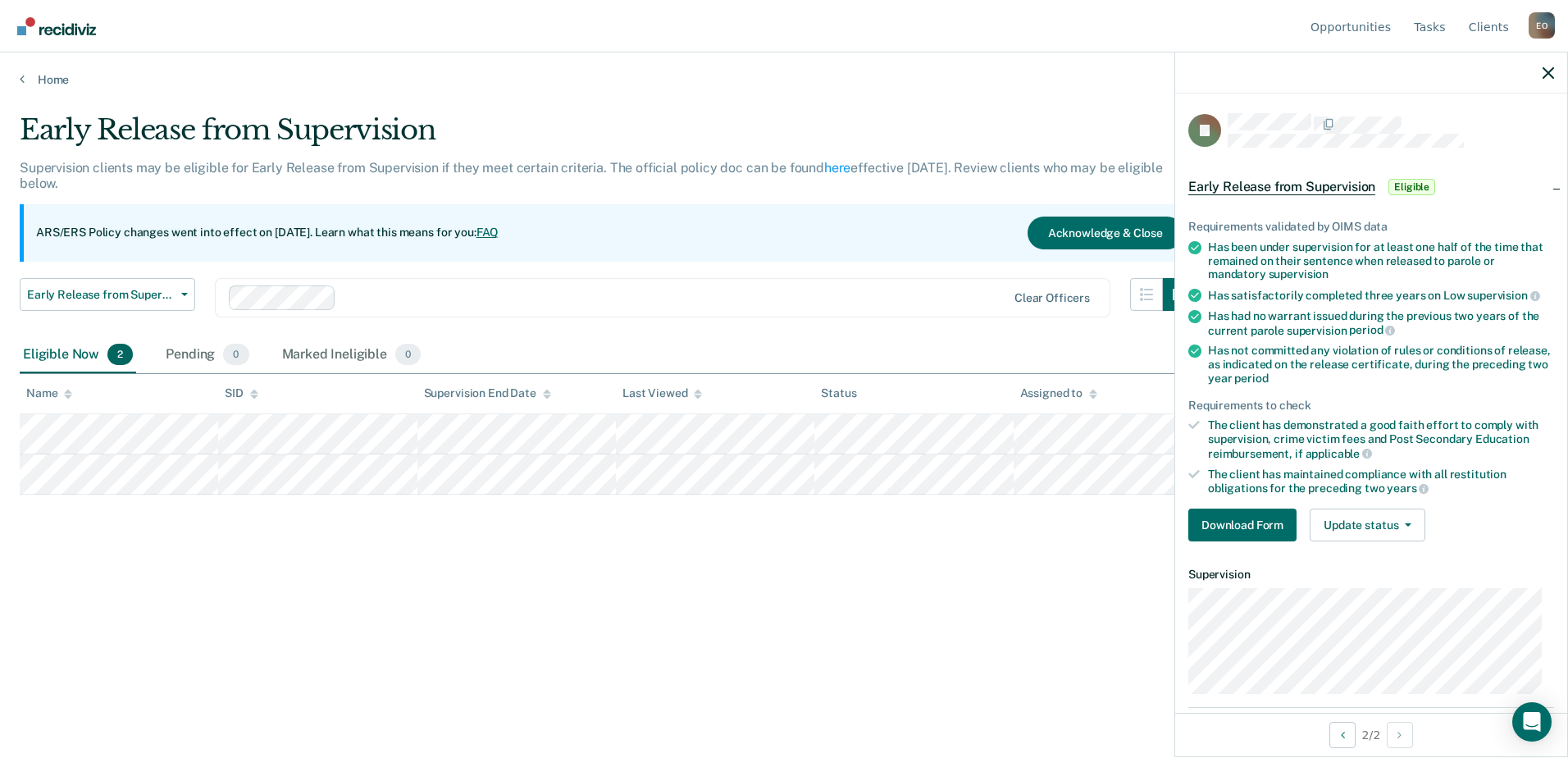
click at [341, 599] on div "Early Release from Supervision Supervision clients may be eligible for Early Re…" at bounding box center [784, 374] width 1529 height 522
click at [1258, 525] on button "Download Form" at bounding box center [1242, 525] width 108 height 33
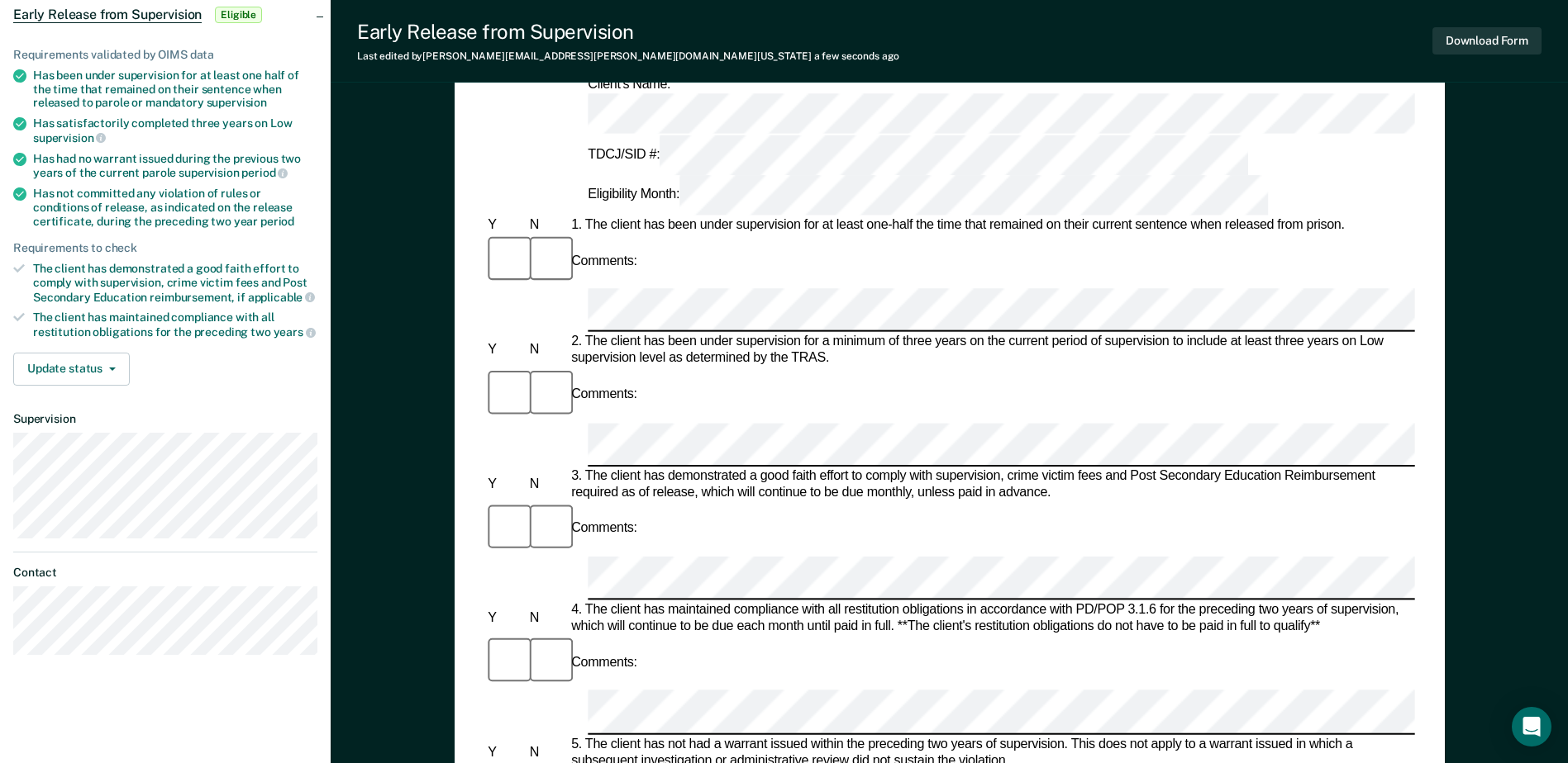
scroll to position [175, 0]
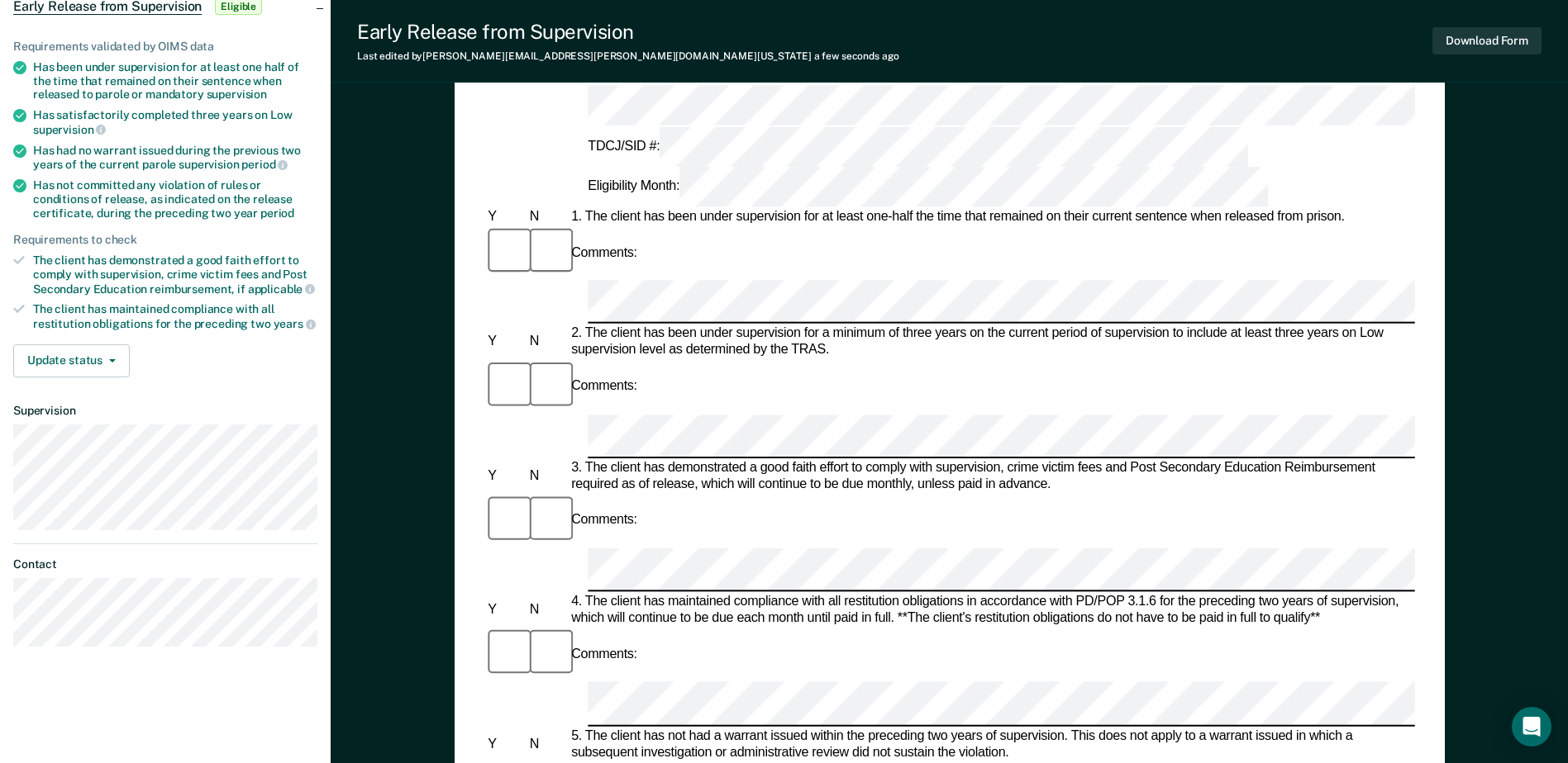
drag, startPoint x: 999, startPoint y: 536, endPoint x: 605, endPoint y: 535, distance: 394.0
copy div "client has not committed any violation of rules or conditions of release"
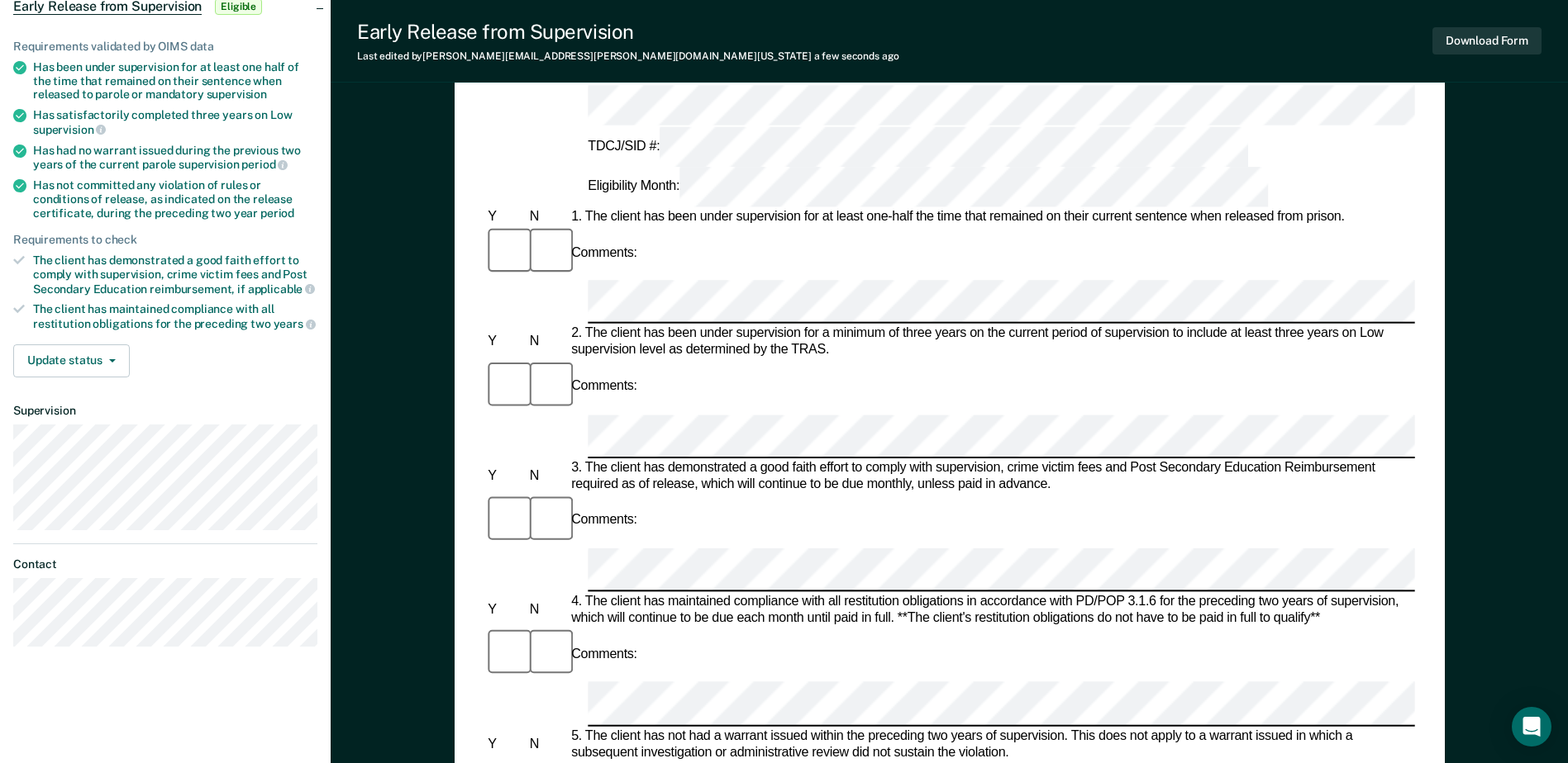
drag, startPoint x: 612, startPoint y: 448, endPoint x: 1063, endPoint y: 453, distance: 451.0
click at [1063, 727] on div "5. The client has not had a warrant issued within the preceding two years of su…" at bounding box center [992, 744] width 847 height 33
copy div "client has not had a warrant issued within the preceding two years of supervisi…"
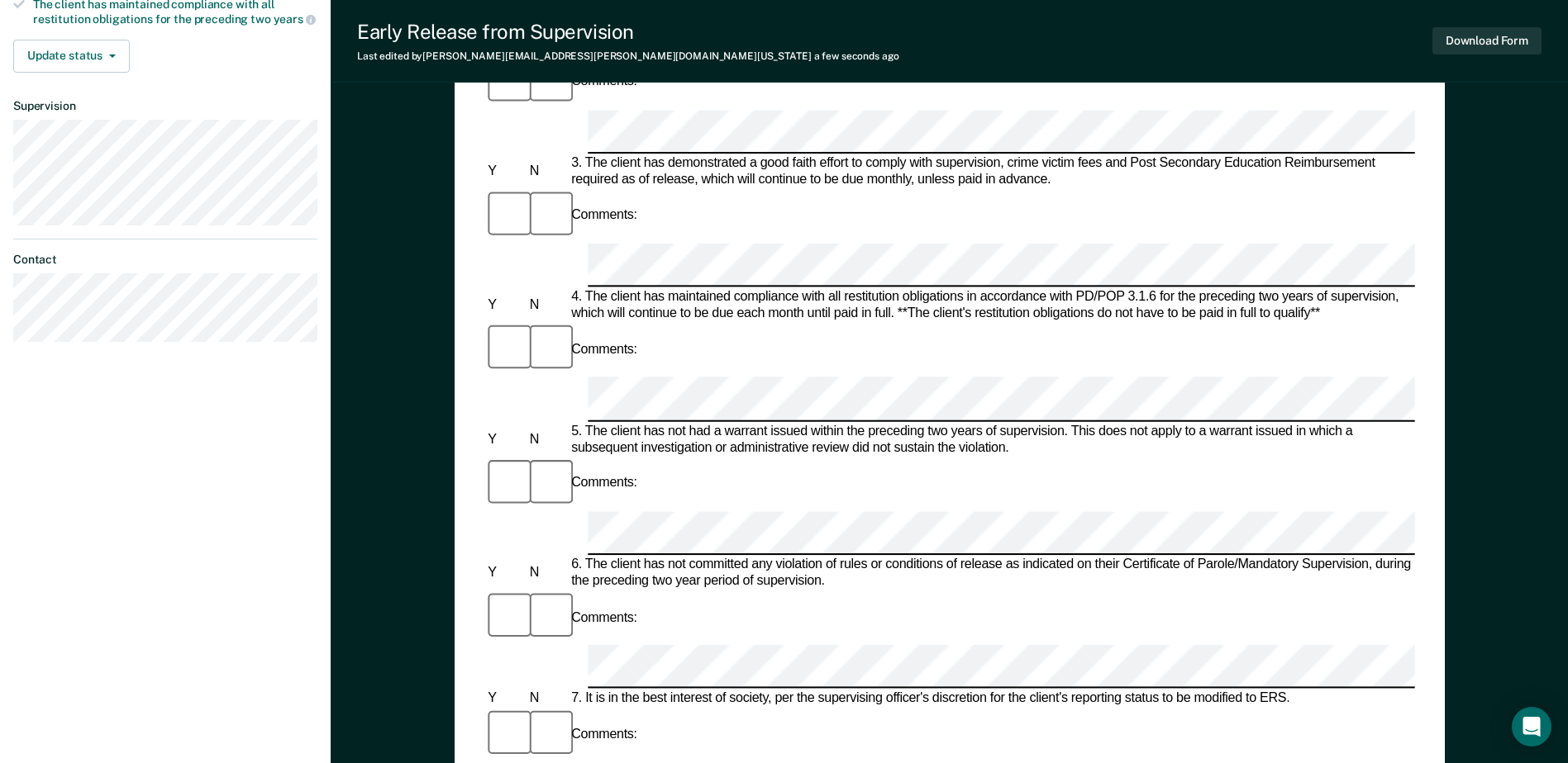
scroll to position [491, 0]
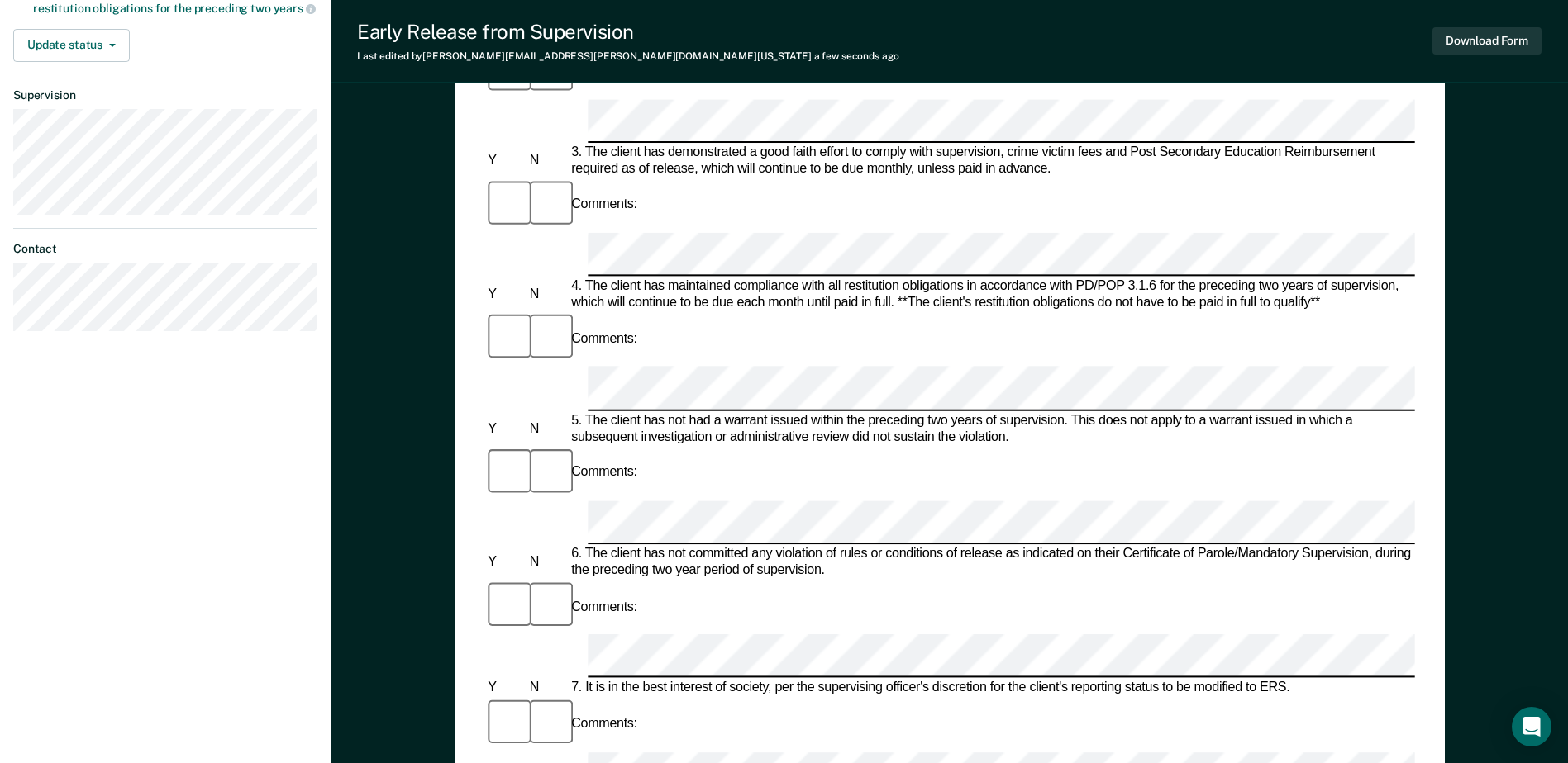
click at [1305, 696] on div "Comments:" at bounding box center [949, 724] width 930 height 56
click at [876, 546] on div "6. The client has not committed any violation of rules or conditions of release…" at bounding box center [992, 562] width 847 height 33
drag, startPoint x: 944, startPoint y: 221, endPoint x: 612, endPoint y: 225, distance: 332.0
click at [612, 546] on div "6. The client has not committed any violation of rules or conditions of release…" at bounding box center [992, 562] width 847 height 33
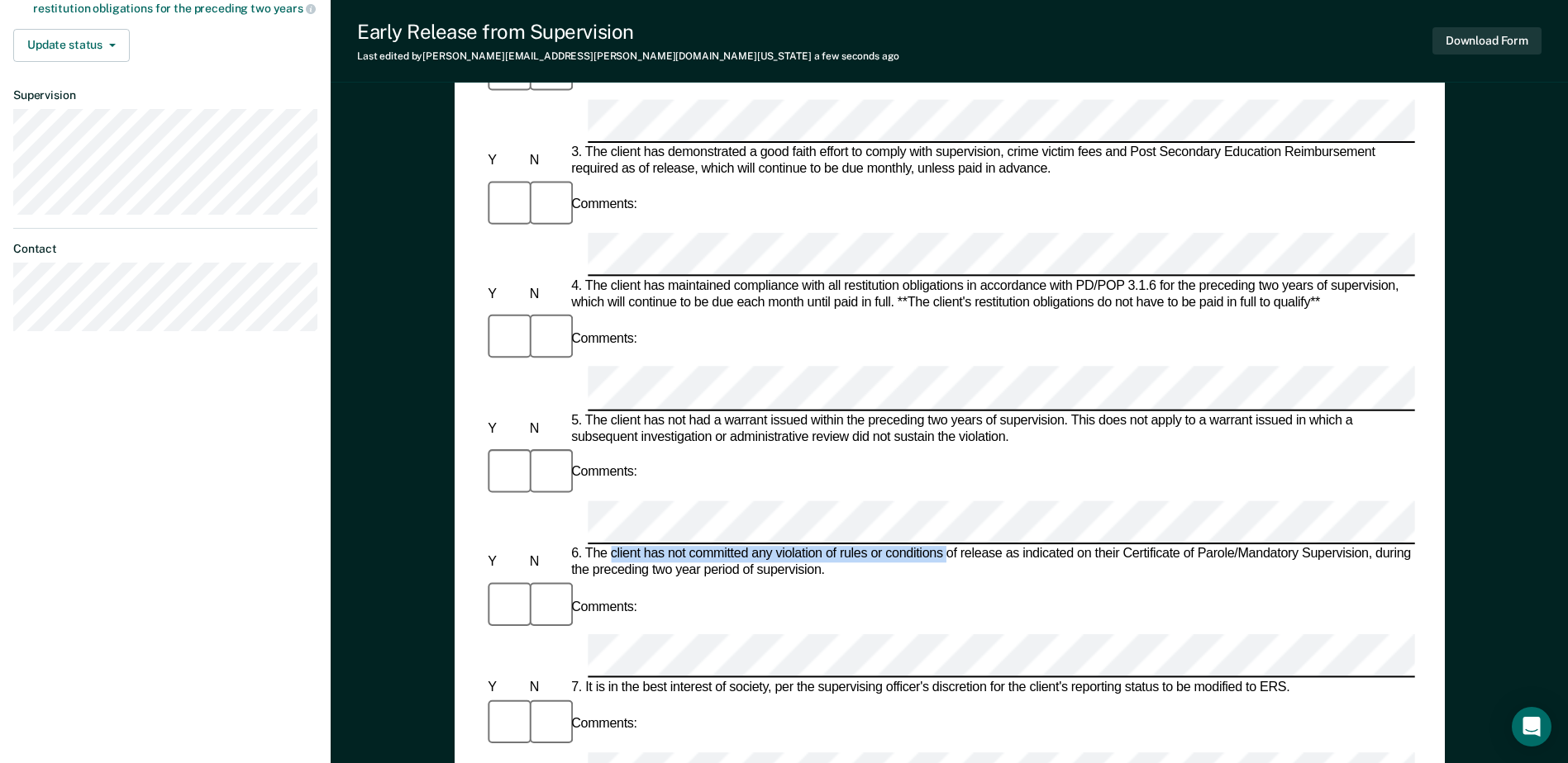
copy div "client has not committed any violation of rules or conditions"
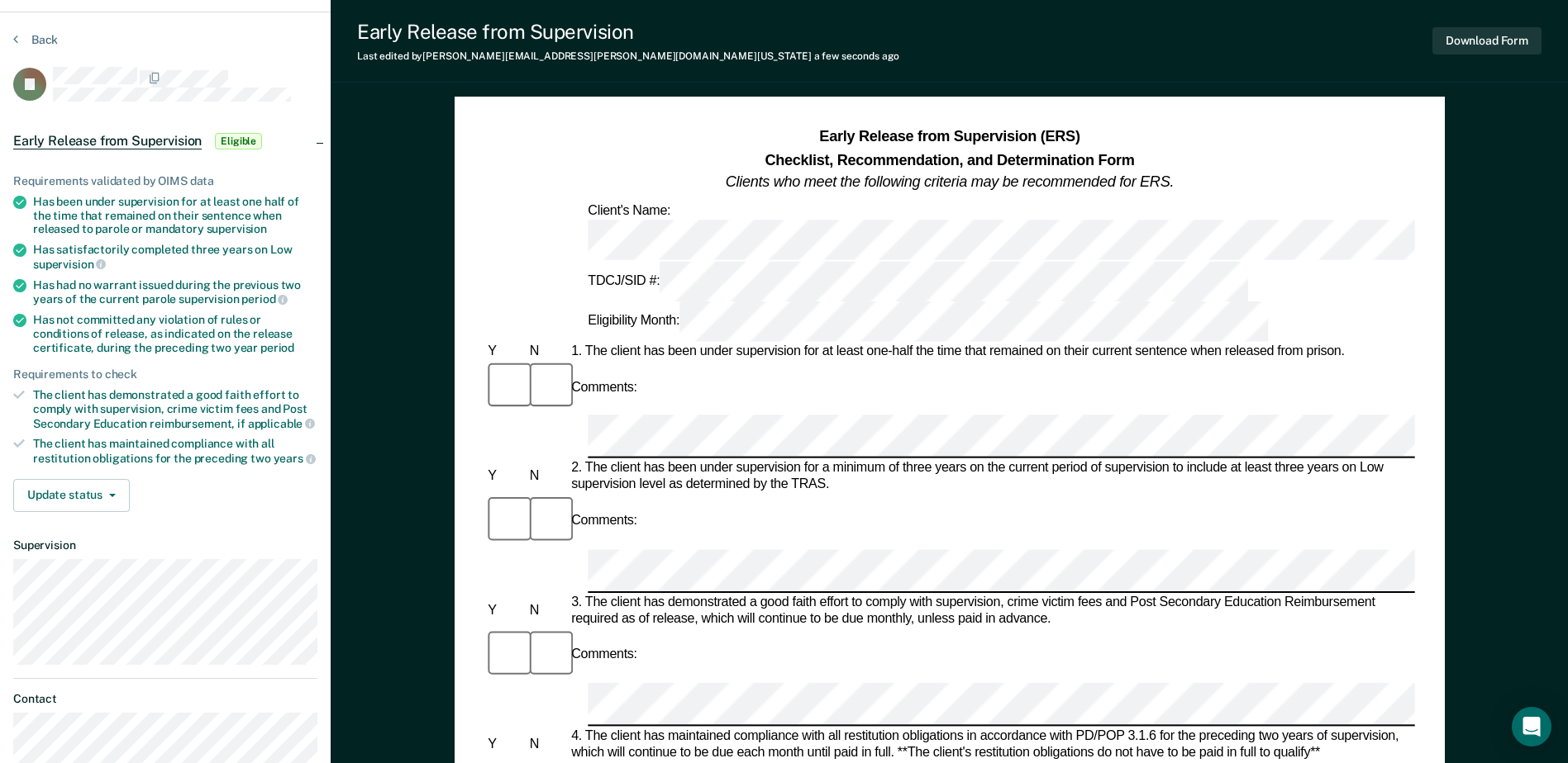
scroll to position [45, 0]
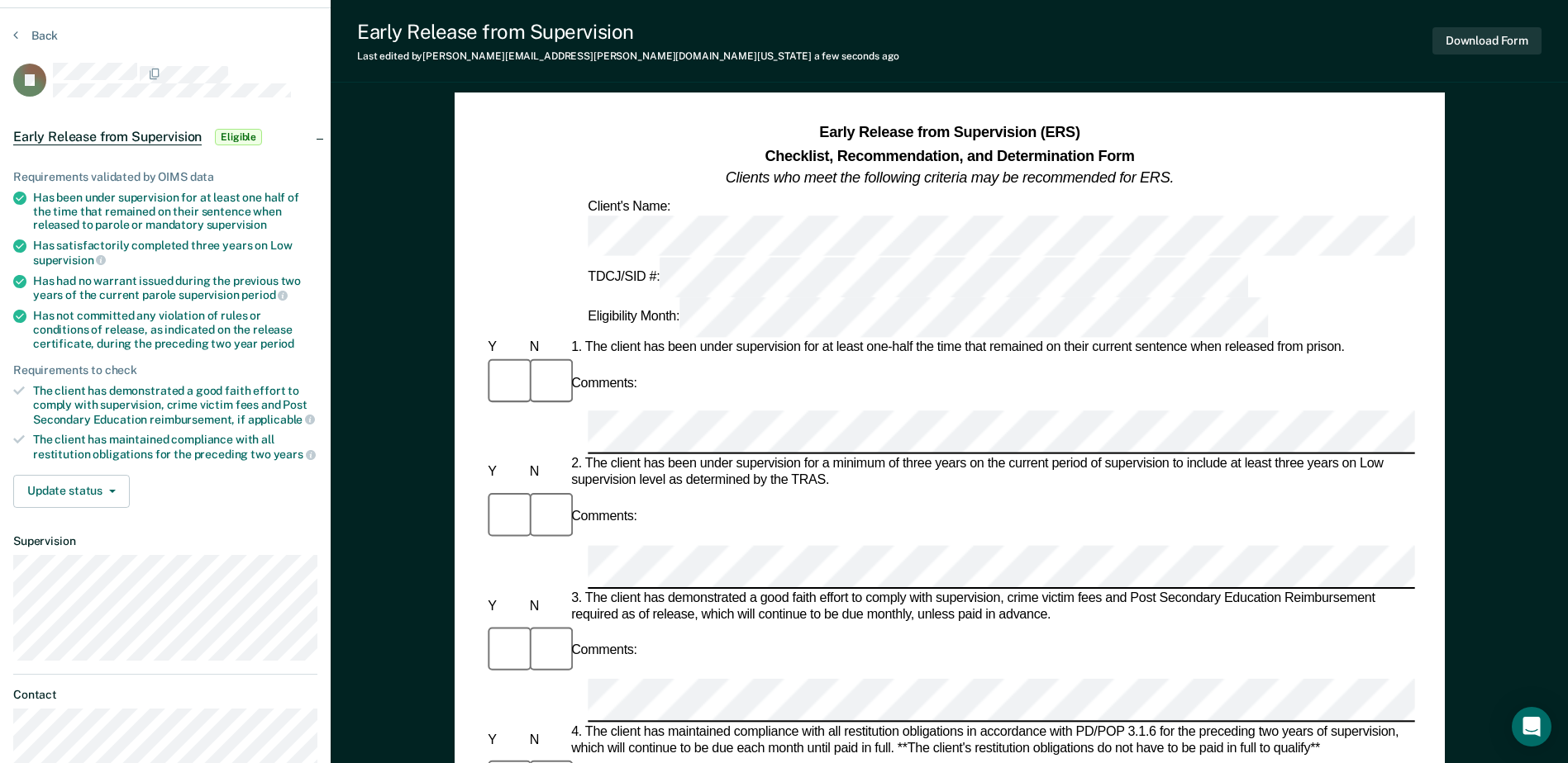
click at [249, 134] on span "Eligible" at bounding box center [238, 137] width 47 height 16
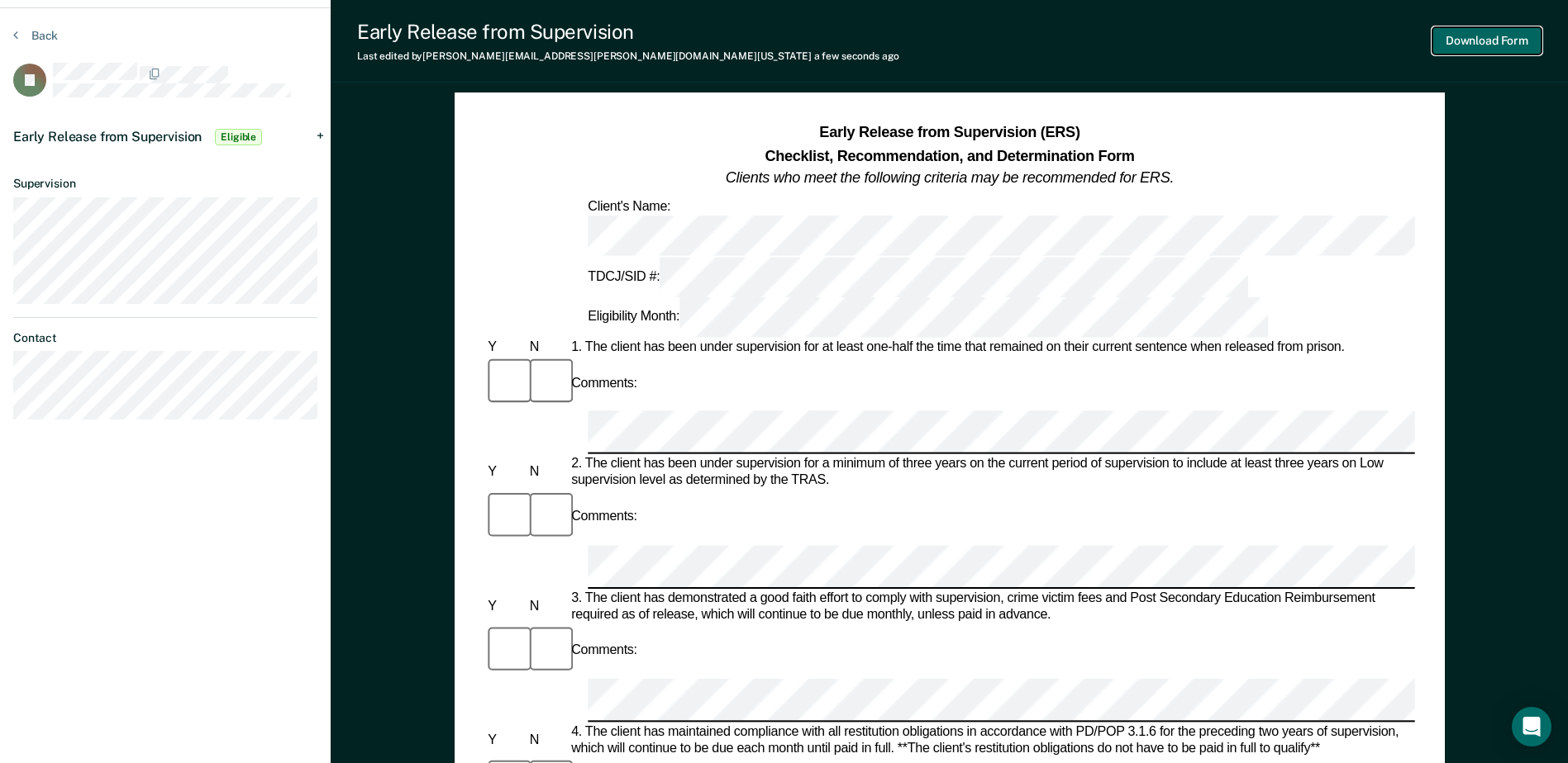
click at [1480, 38] on button "Download Form" at bounding box center [1486, 41] width 109 height 27
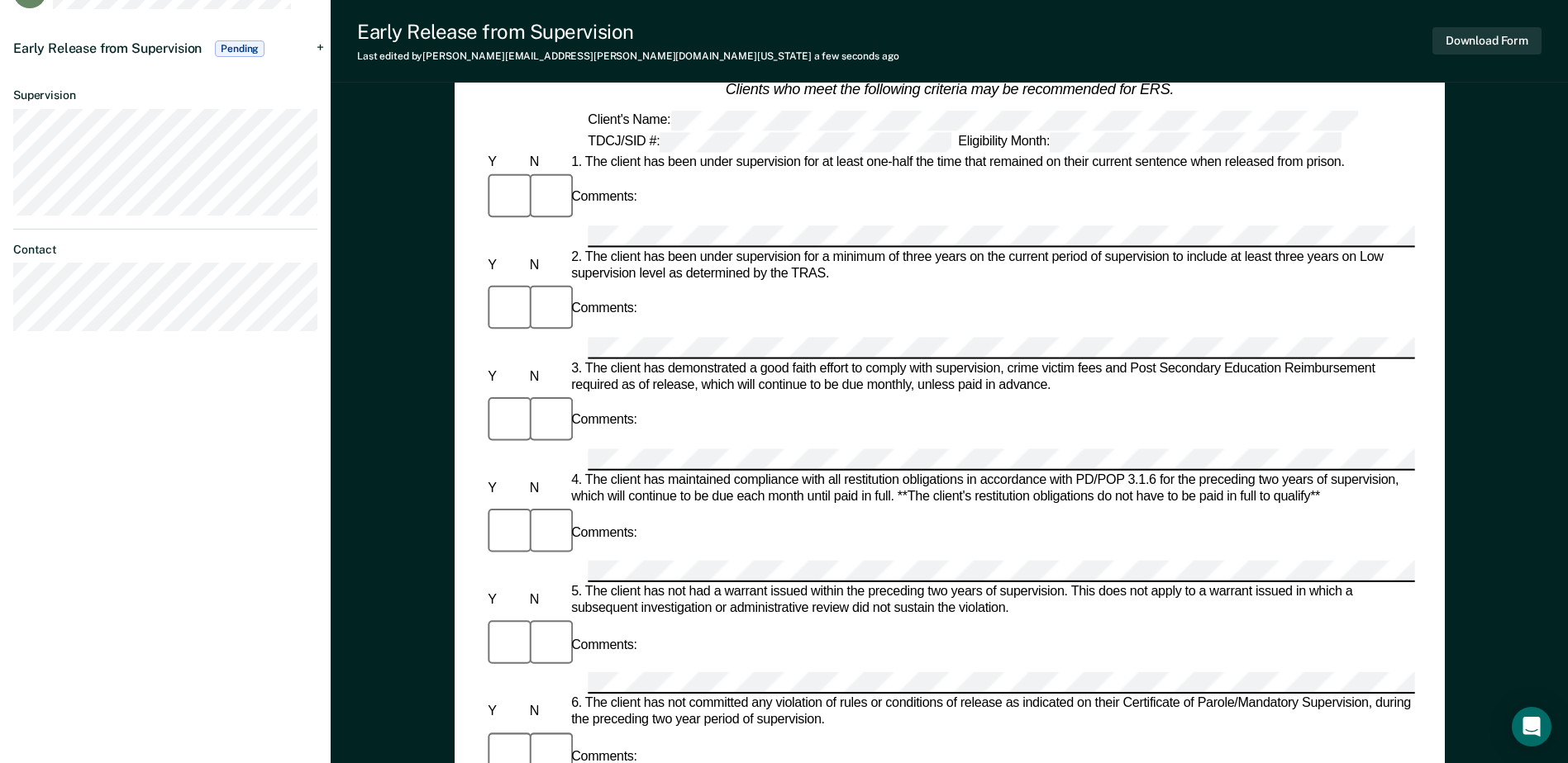
scroll to position [0, 0]
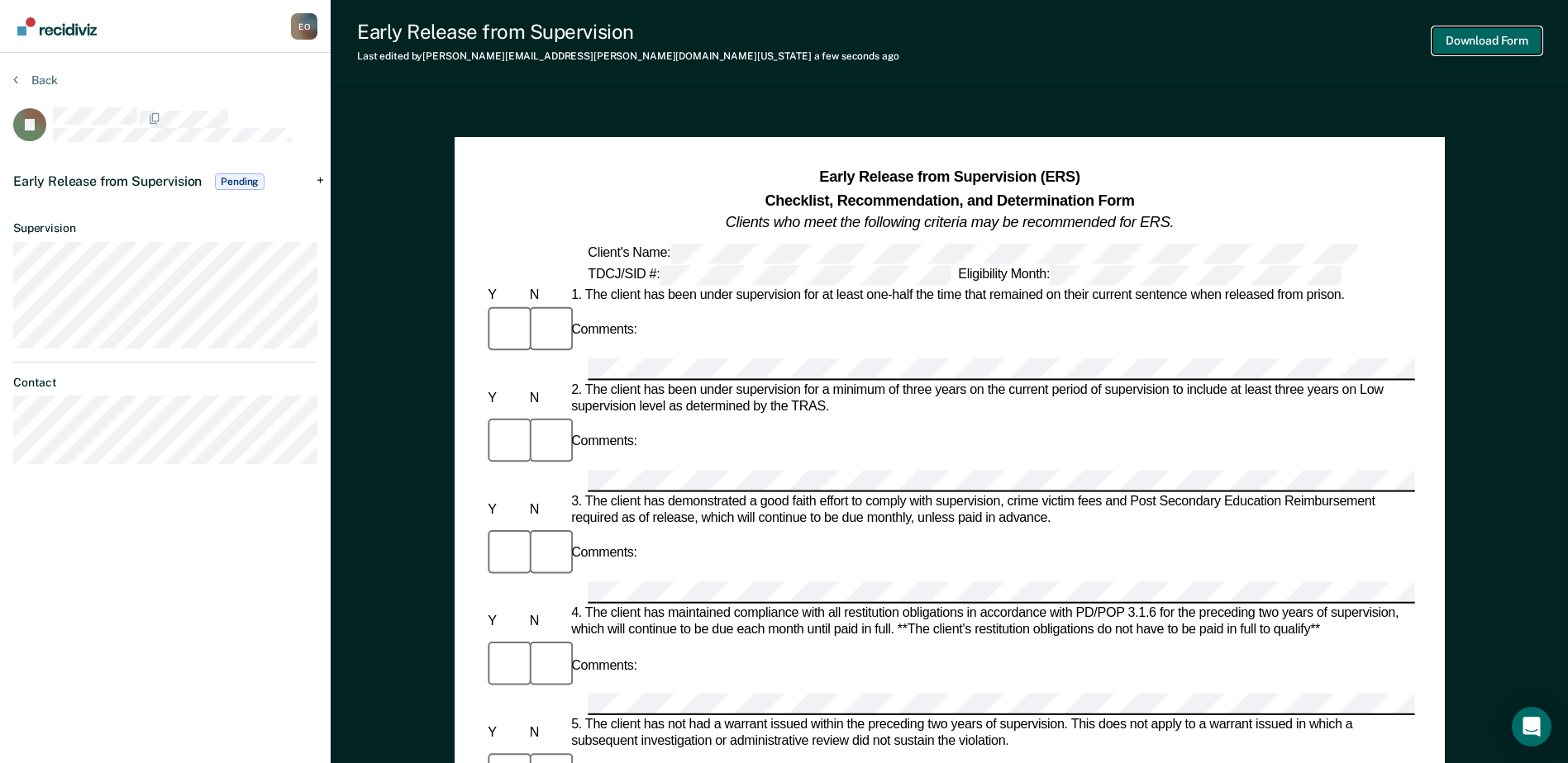
click at [1490, 44] on button "Download Form" at bounding box center [1486, 41] width 109 height 27
click at [73, 29] on img "Go to Recidiviz Home" at bounding box center [57, 26] width 79 height 18
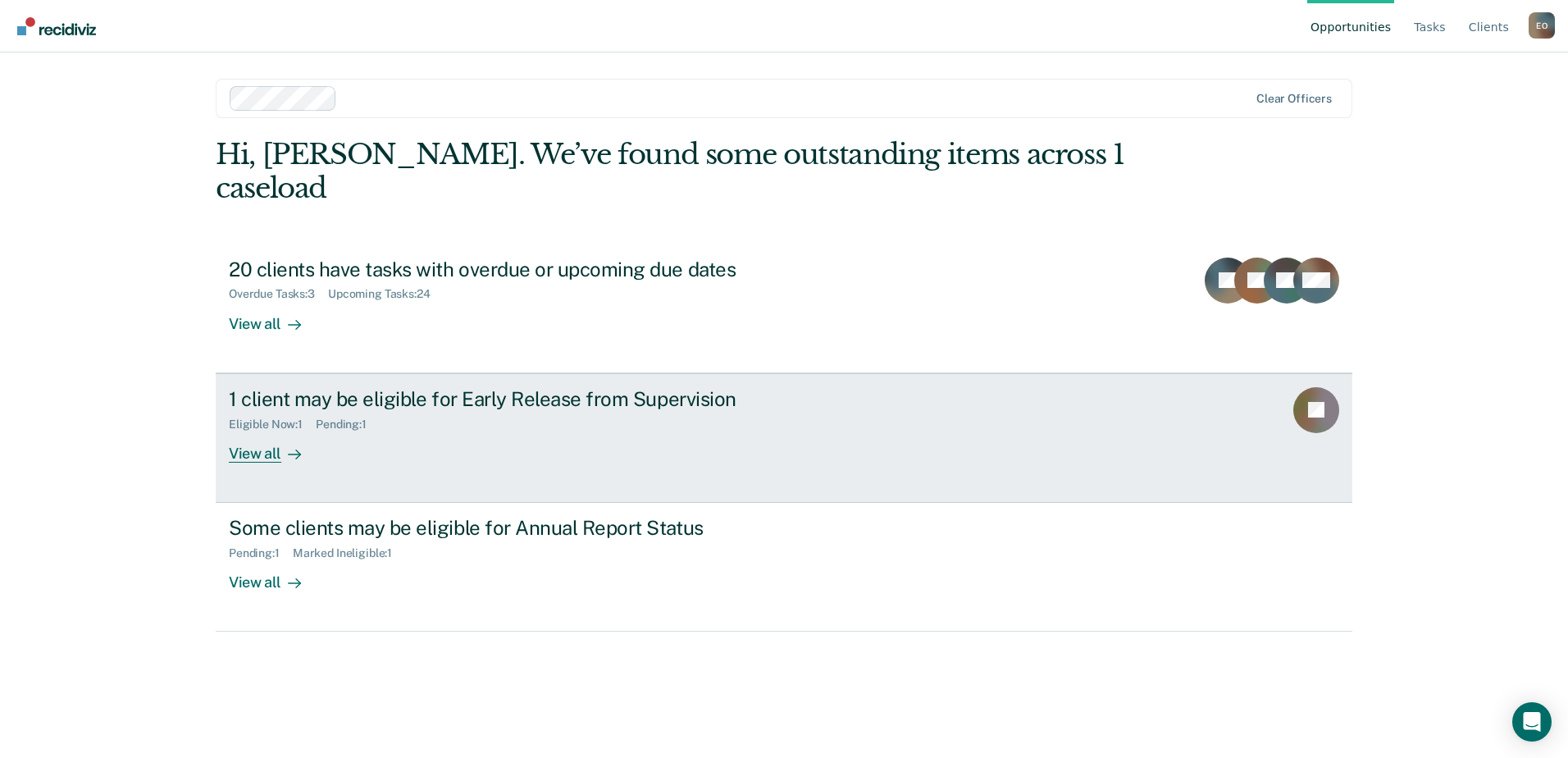
click at [360, 387] on div "1 client may be eligible for Early Release from Supervision" at bounding box center [517, 399] width 576 height 24
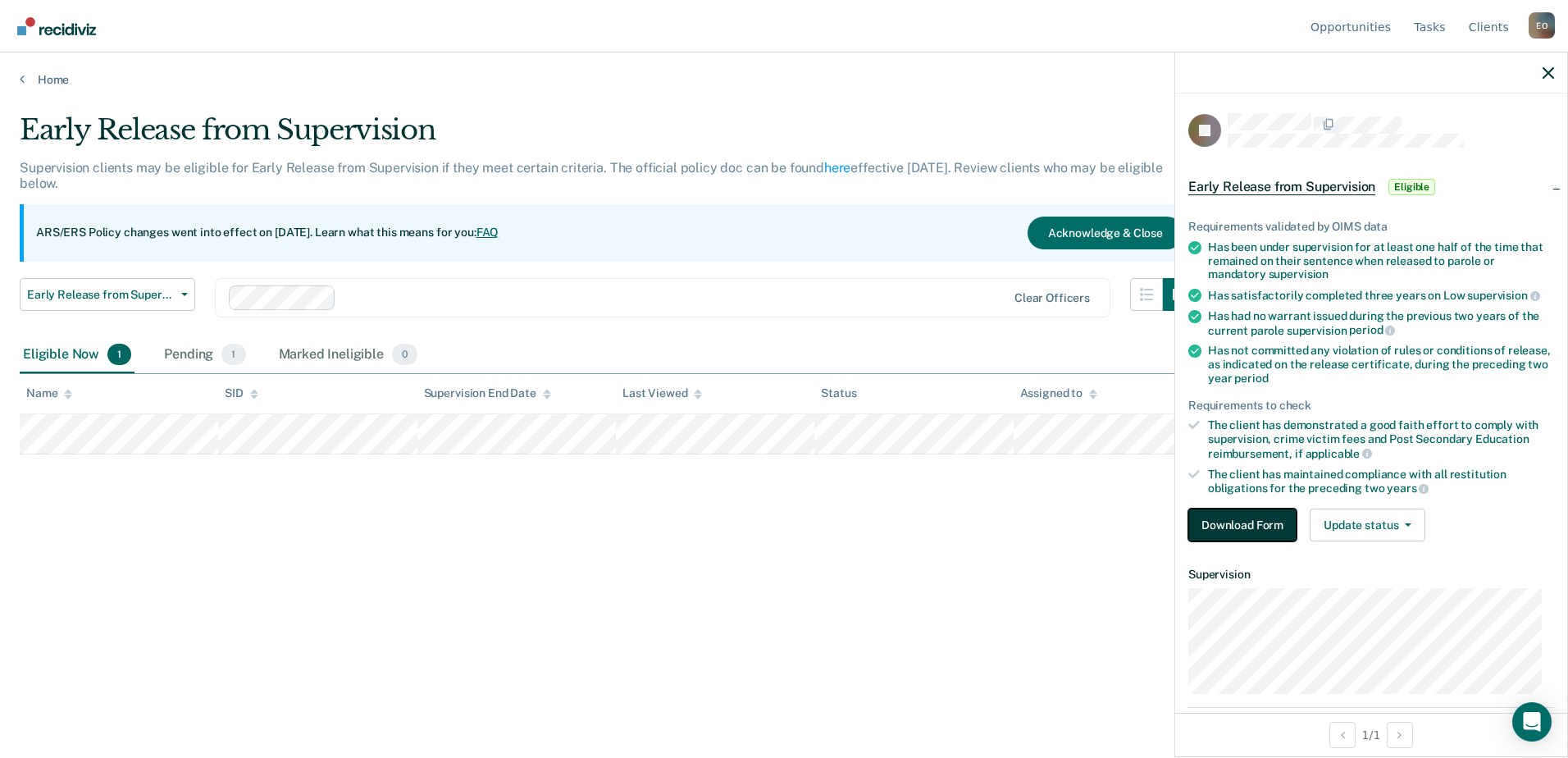
click at [1224, 523] on button "Download Form" at bounding box center [1242, 525] width 108 height 33
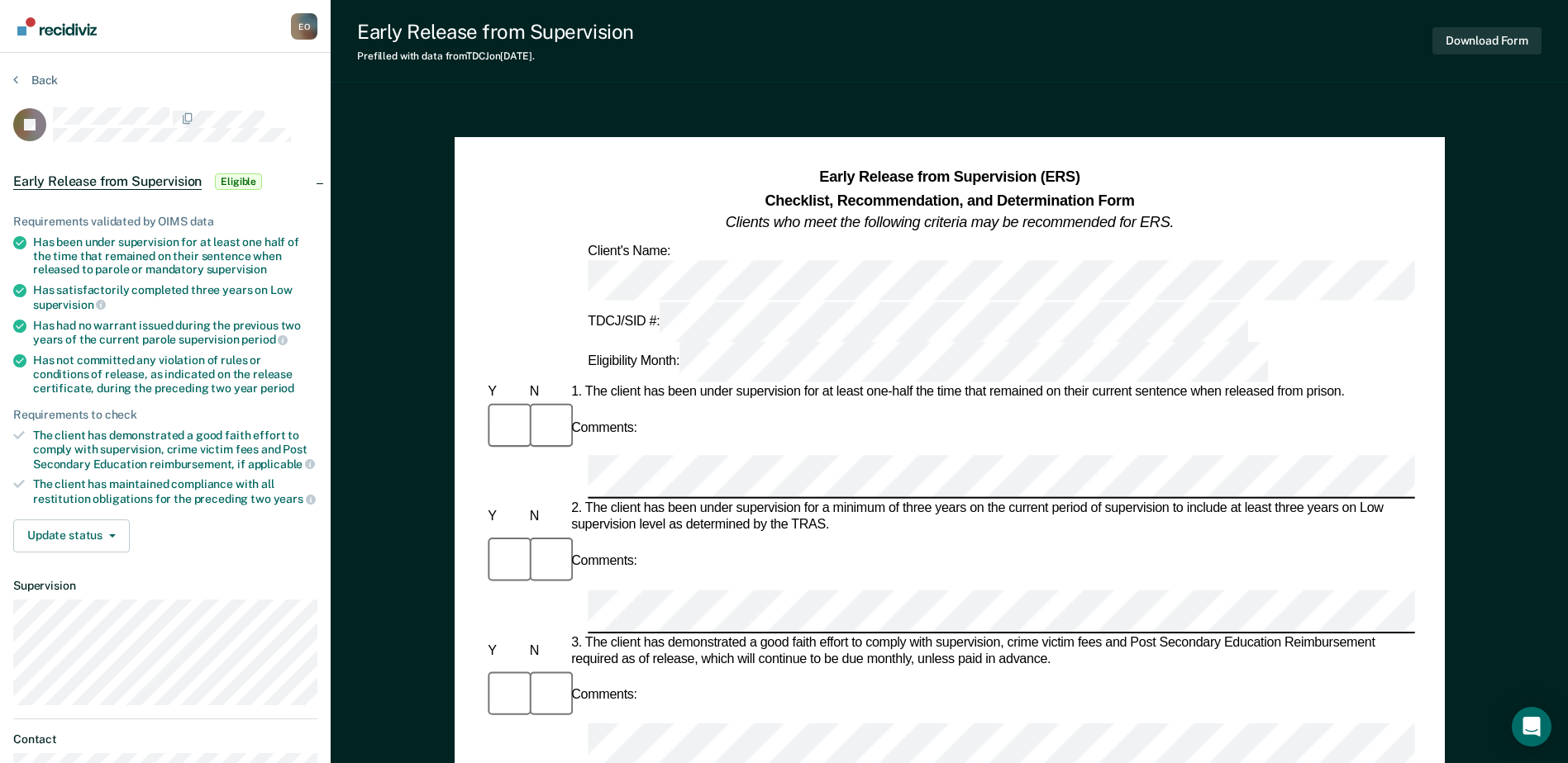
click at [508, 192] on div "Early Release from Supervision (ERS) Checklist, Recommendation, and Determinati…" at bounding box center [949, 201] width 930 height 68
click at [683, 401] on div "Comments:" at bounding box center [949, 428] width 930 height 56
click at [916, 535] on div "Comments:" at bounding box center [949, 562] width 930 height 56
click at [778, 668] on div "Comments:" at bounding box center [949, 718] width 930 height 100
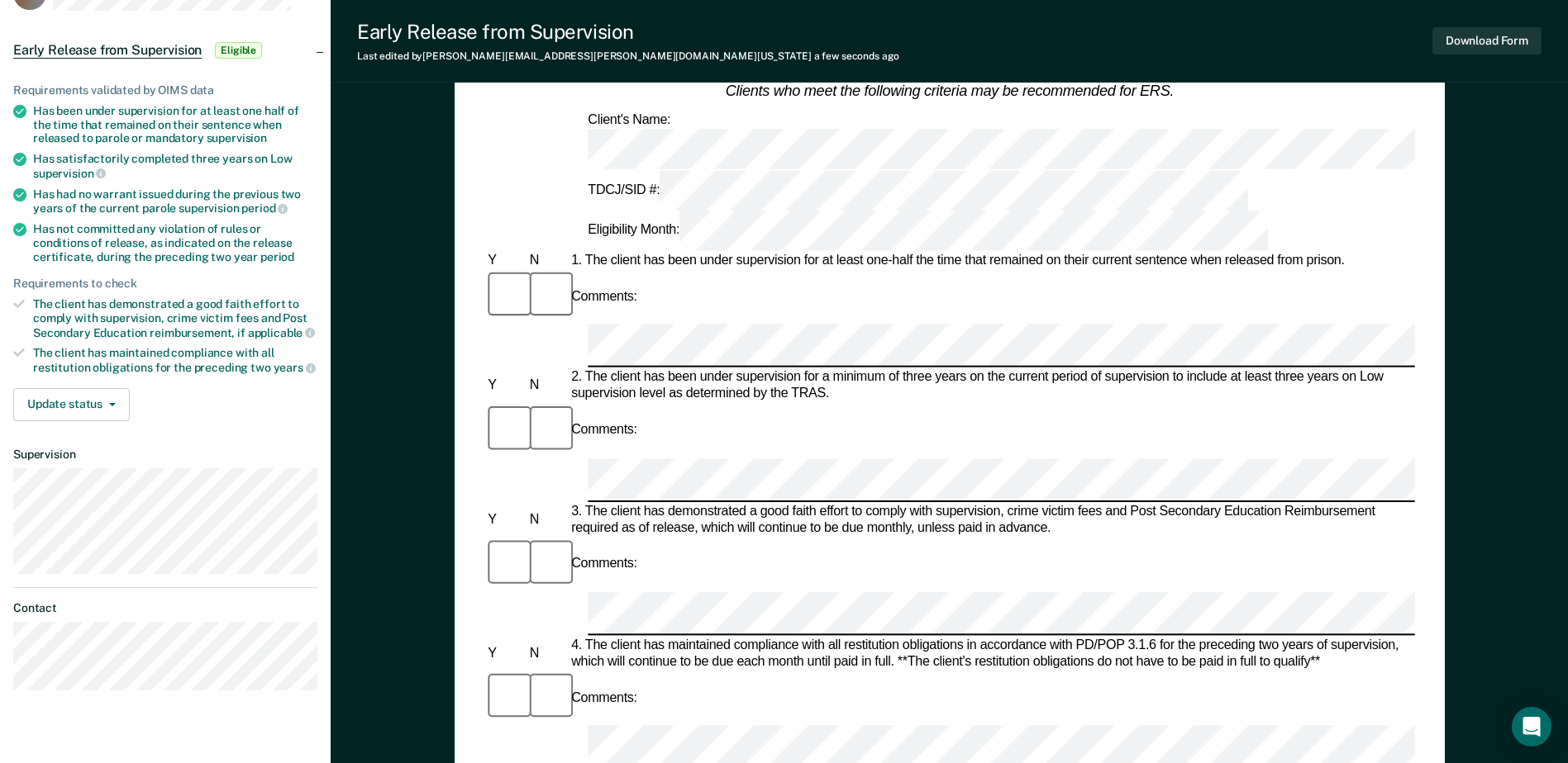
scroll to position [196, 0]
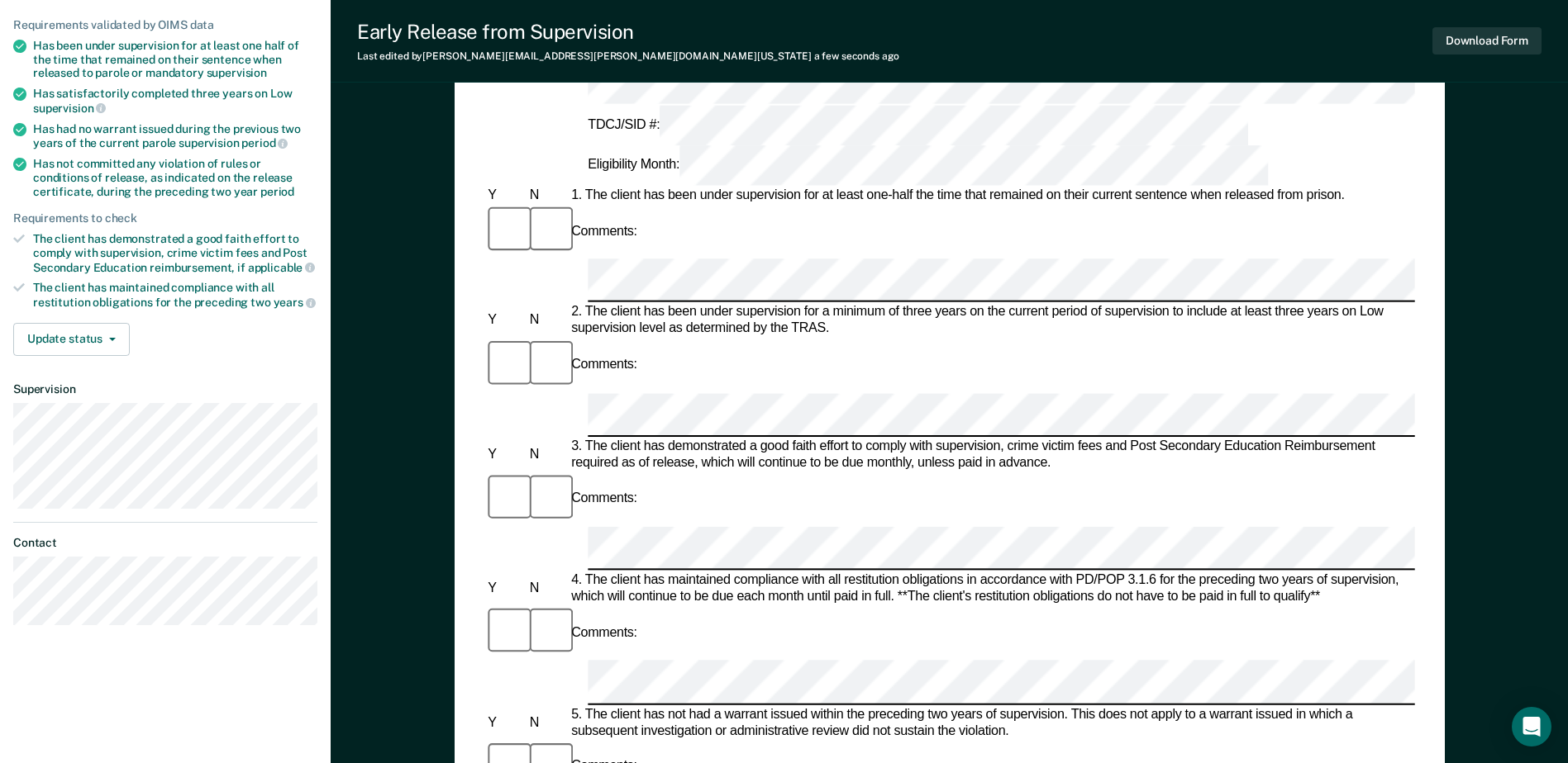
drag, startPoint x: 1003, startPoint y: 519, endPoint x: 612, endPoint y: 517, distance: 391.0
copy div "client has not committed any violation of rules or conditions of release"
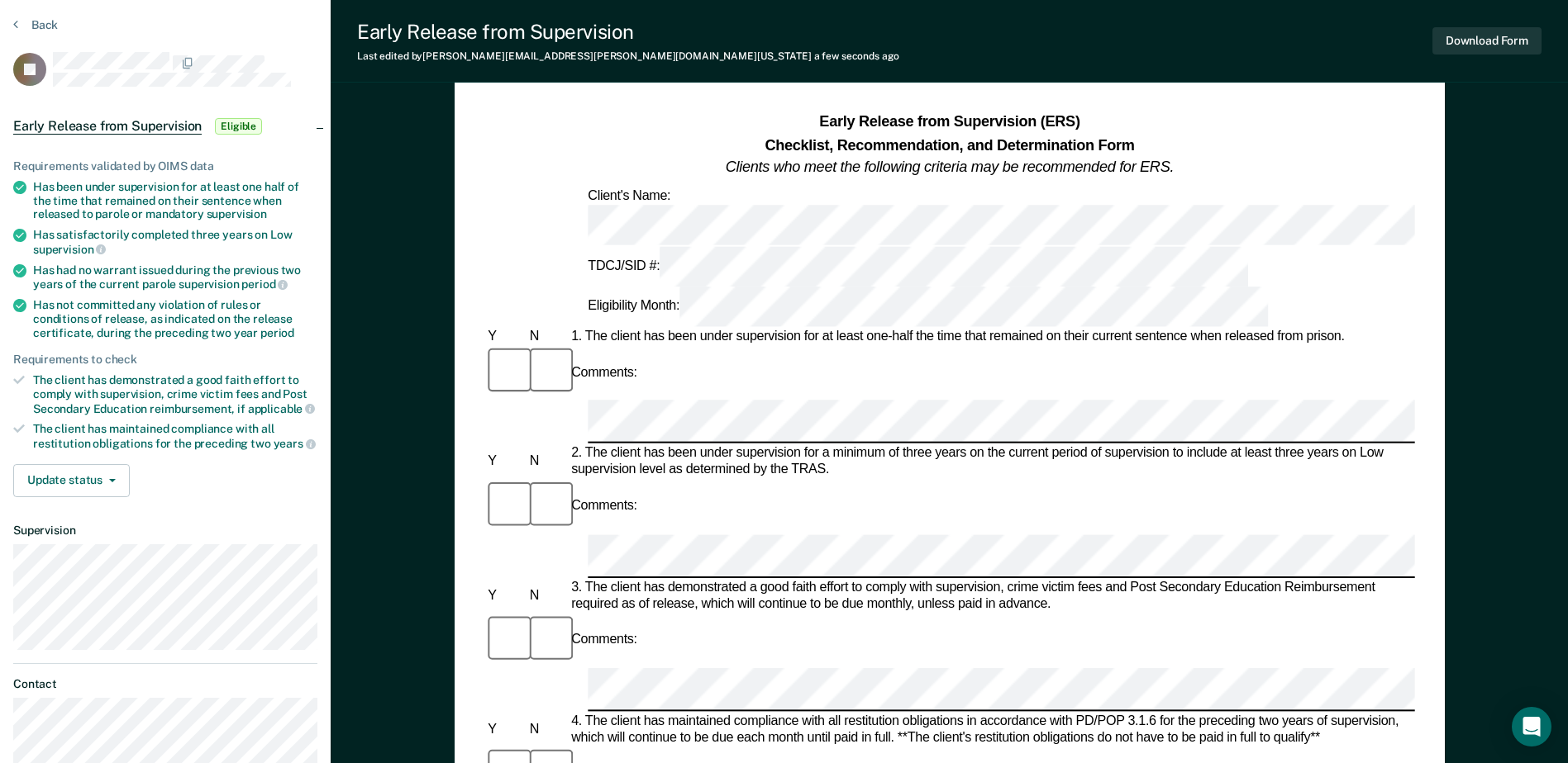
scroll to position [32, 0]
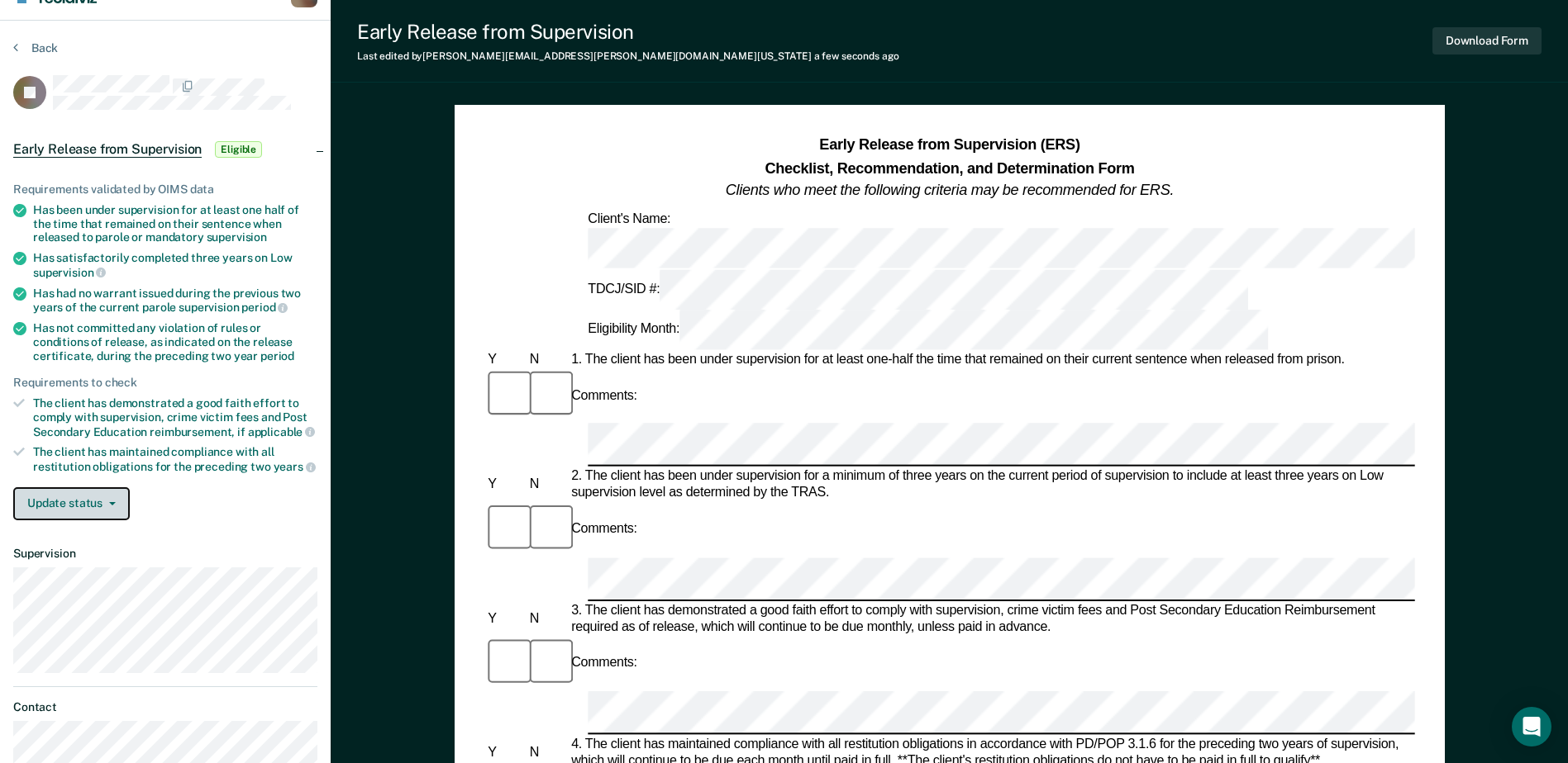
click at [114, 498] on button "Update status" at bounding box center [71, 504] width 117 height 33
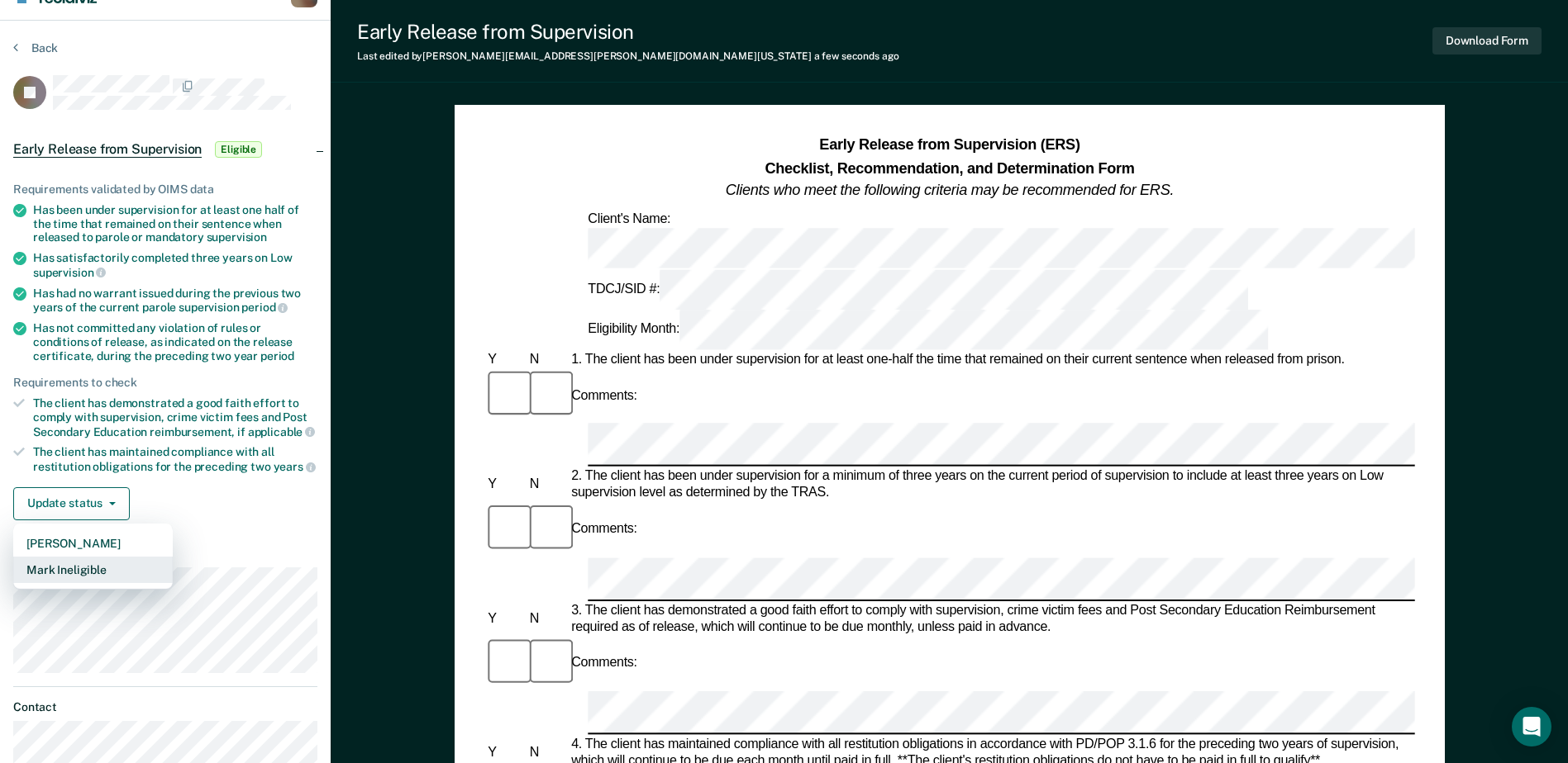
click at [98, 569] on button "Mark Ineligible" at bounding box center [92, 570] width 160 height 26
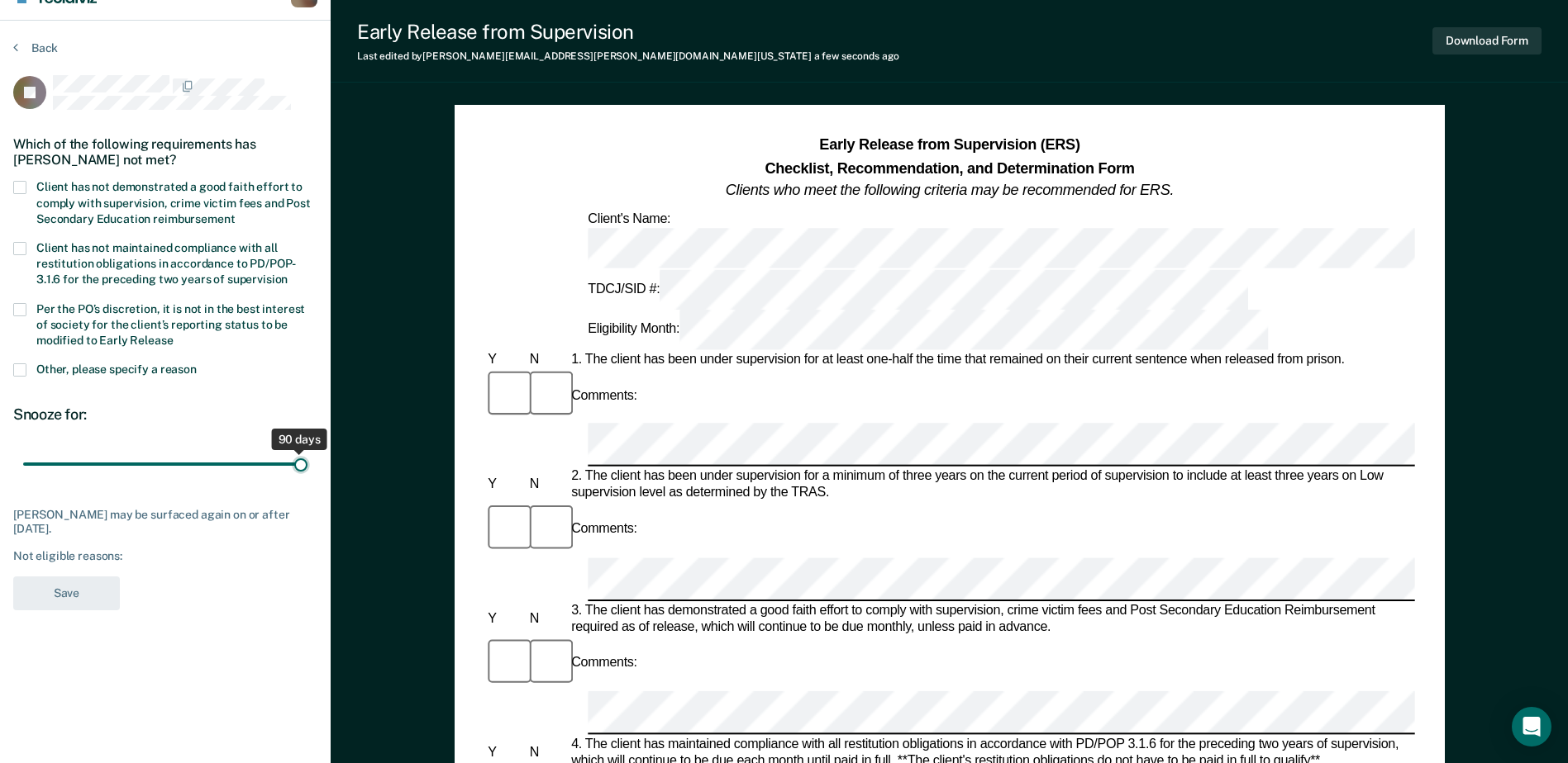
drag, startPoint x: 121, startPoint y: 462, endPoint x: 305, endPoint y: 473, distance: 184.3
type input "90"
click at [305, 473] on input "range" at bounding box center [164, 465] width 284 height 29
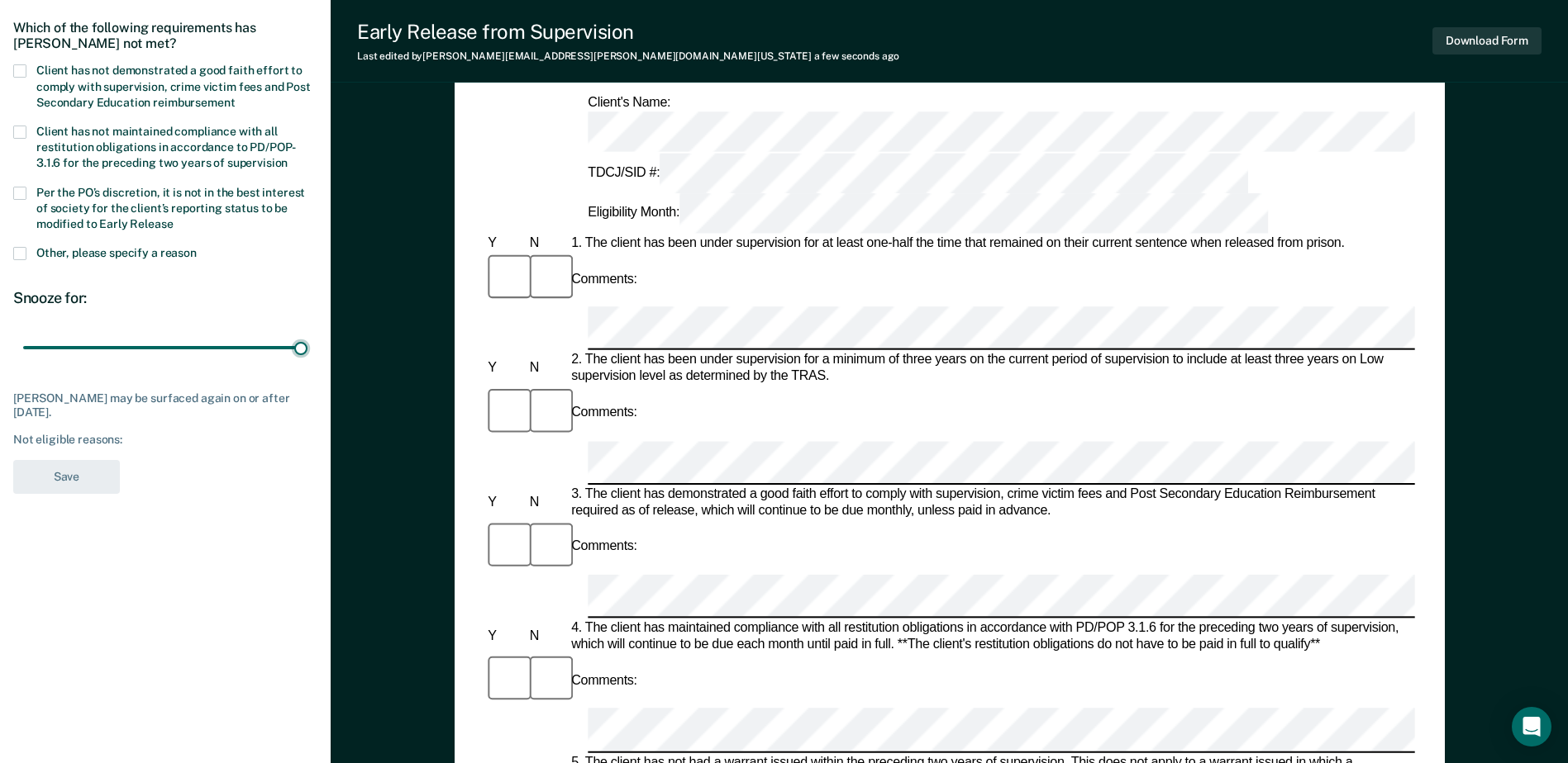
scroll to position [0, 0]
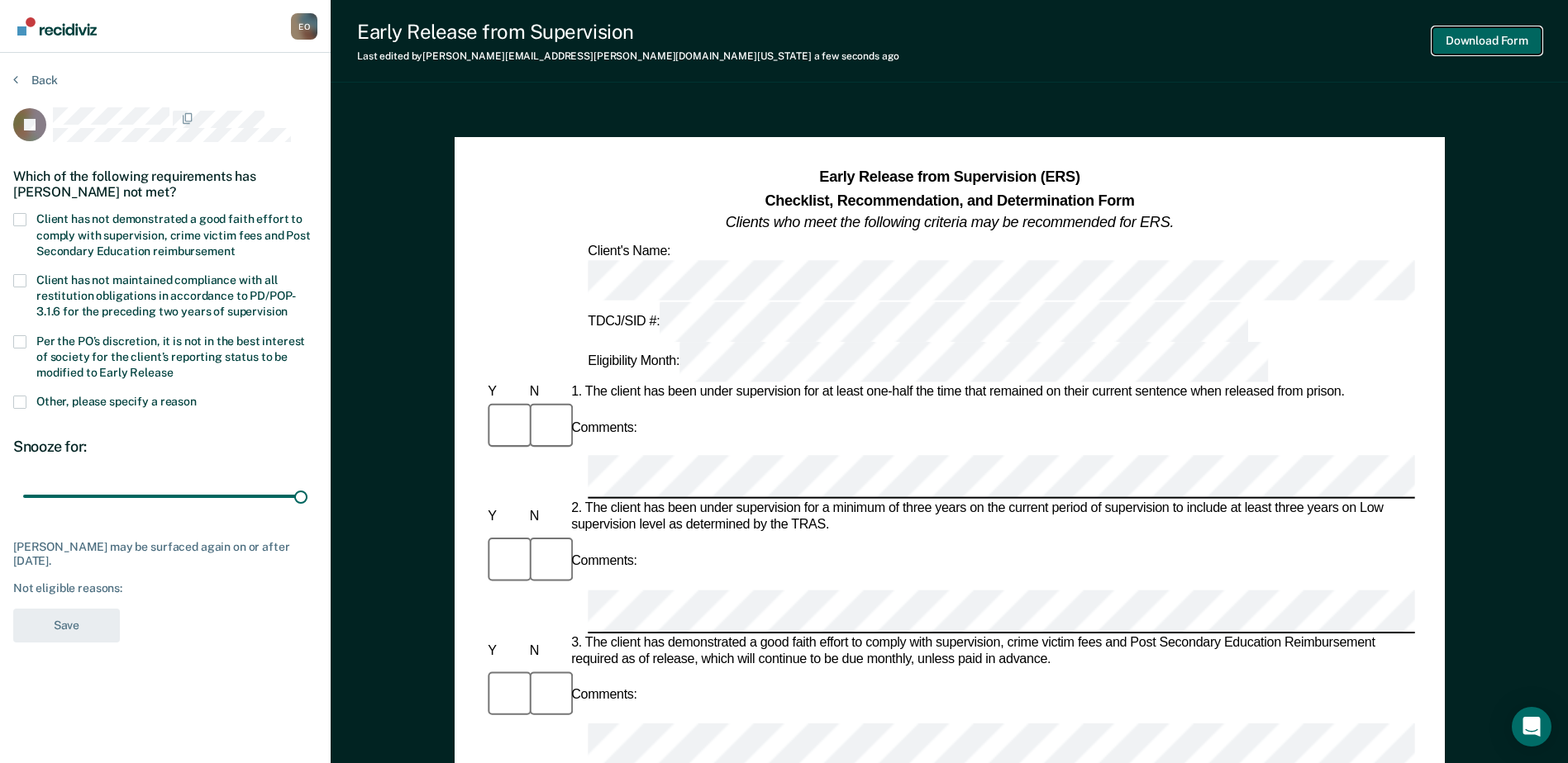
click at [1497, 34] on button "Download Form" at bounding box center [1486, 41] width 109 height 27
